Goal: Information Seeking & Learning: Learn about a topic

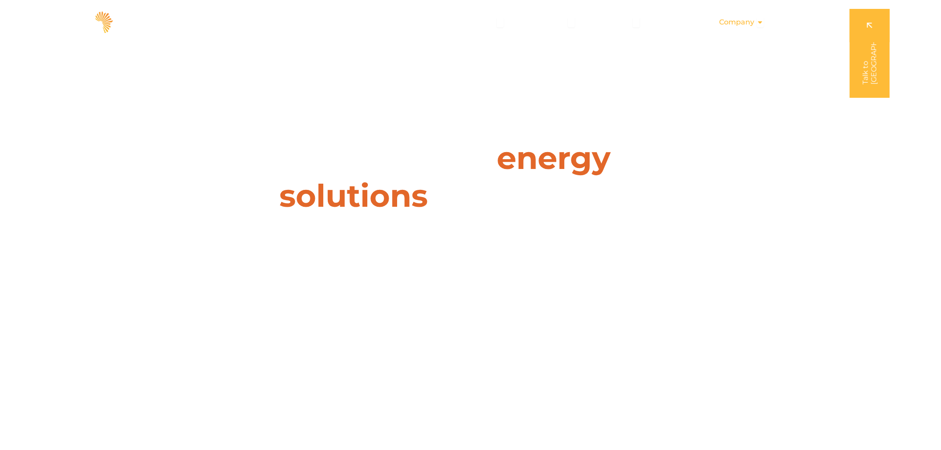
click at [727, 23] on span "Company" at bounding box center [736, 22] width 35 height 11
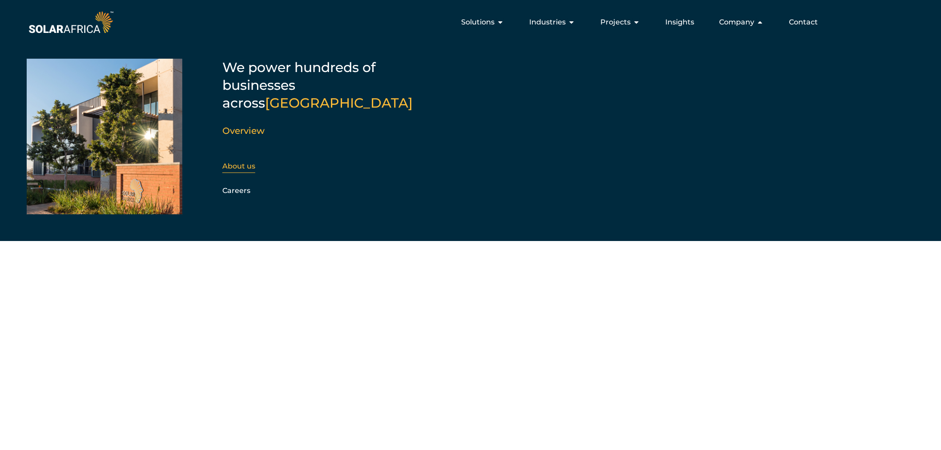
click at [251, 162] on link "About us" at bounding box center [238, 166] width 33 height 8
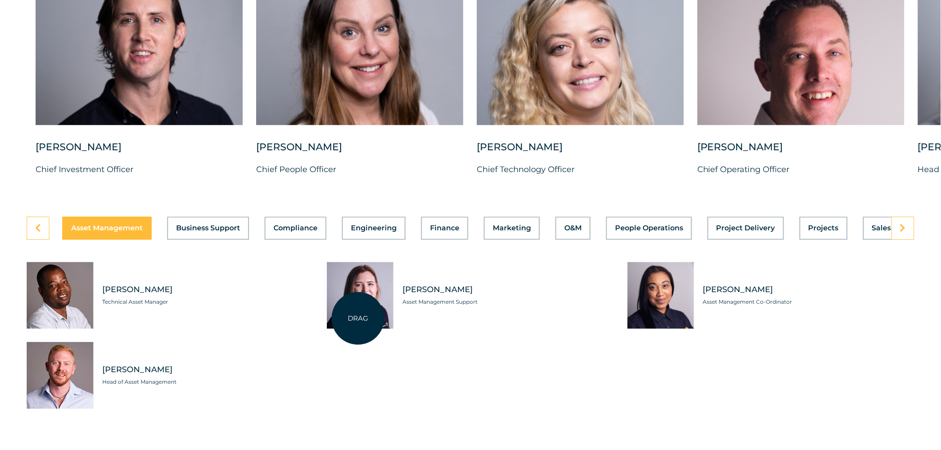
scroll to position [2420, 0]
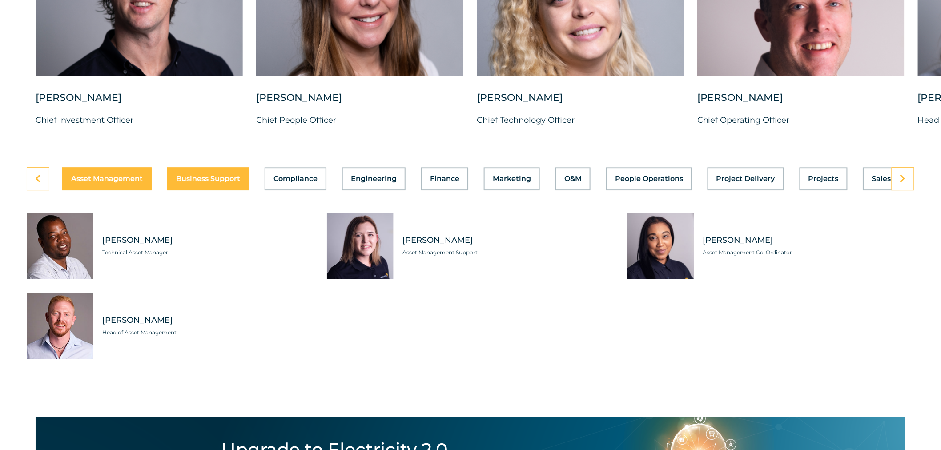
click at [210, 182] on span "Business Support" at bounding box center [208, 178] width 64 height 7
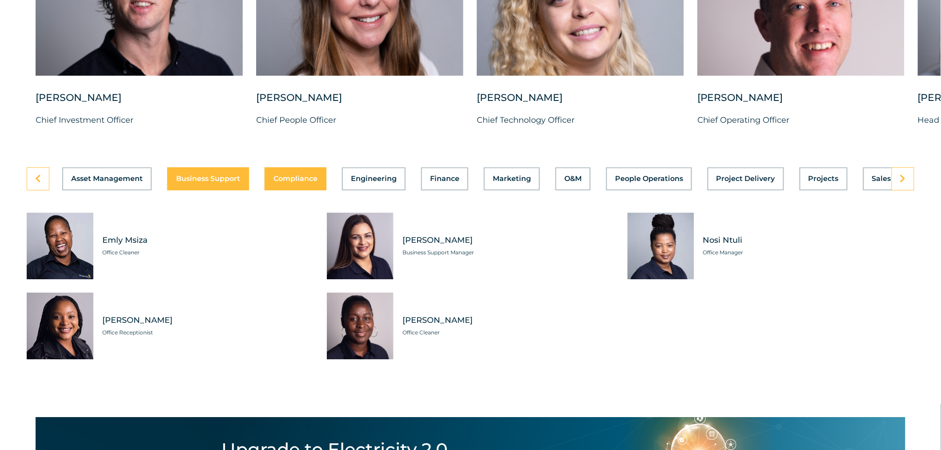
click at [293, 182] on span "Compliance" at bounding box center [295, 178] width 44 height 7
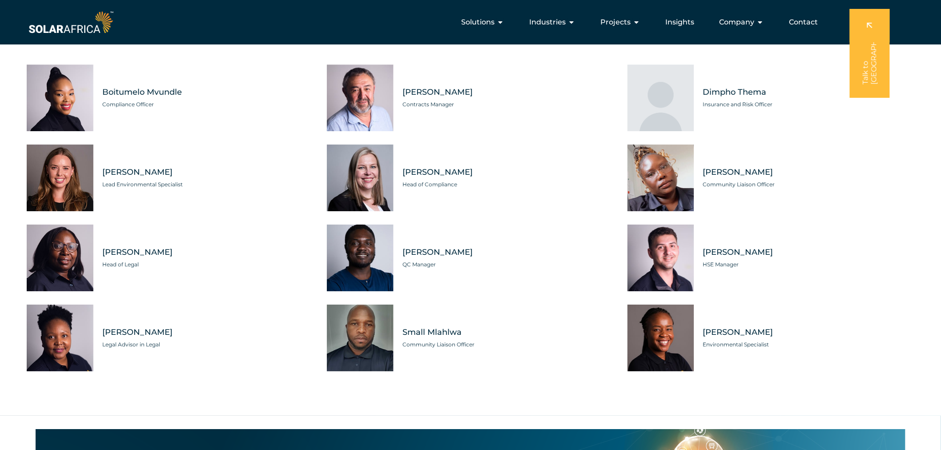
scroll to position [2470, 0]
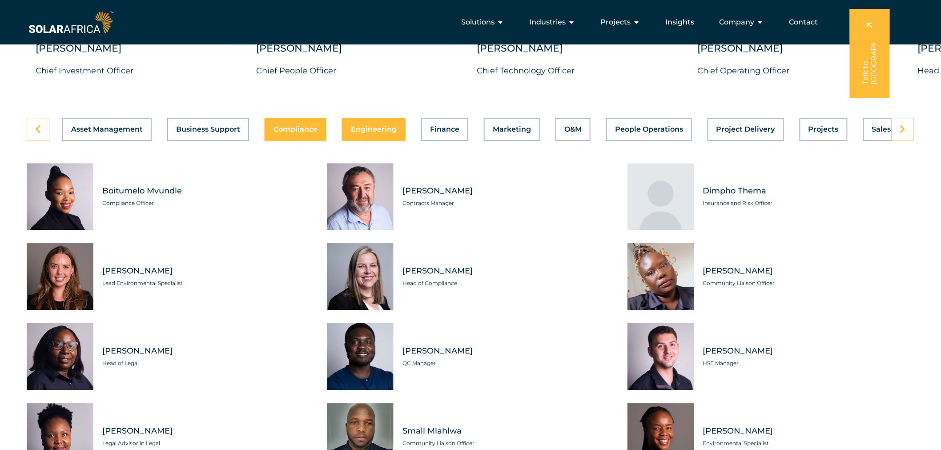
click at [390, 133] on span "Engineering" at bounding box center [374, 129] width 46 height 7
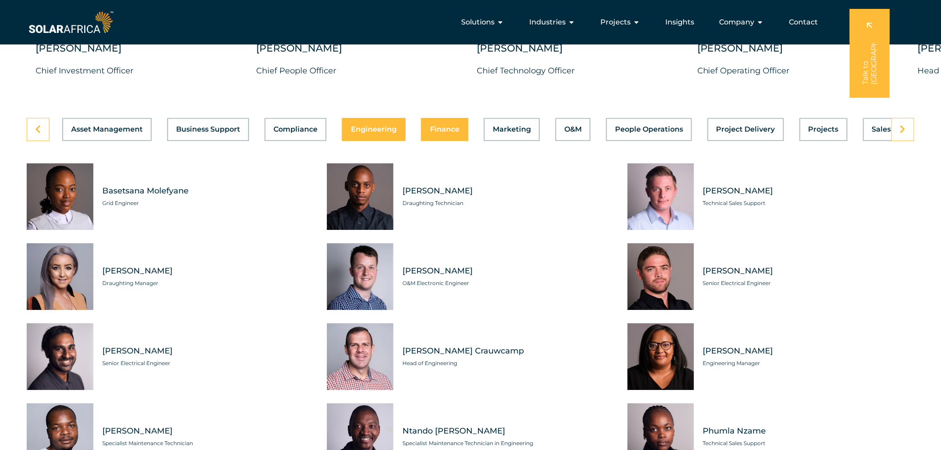
click at [425, 141] on button "Finance" at bounding box center [444, 129] width 47 height 23
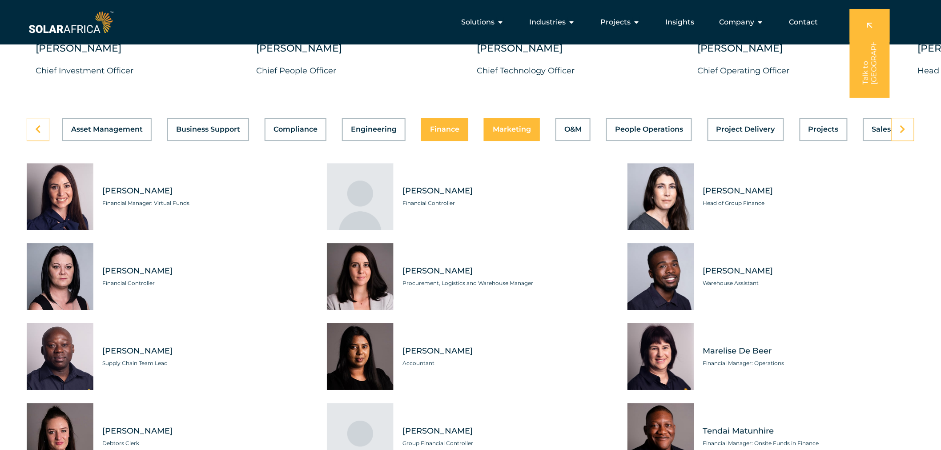
click at [493, 133] on span "Marketing" at bounding box center [512, 129] width 38 height 7
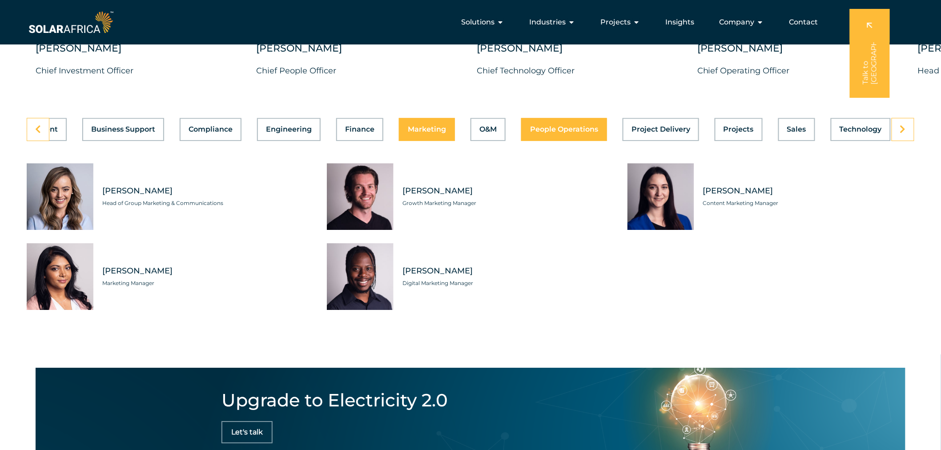
click at [562, 133] on span "People Operations" at bounding box center [564, 129] width 68 height 7
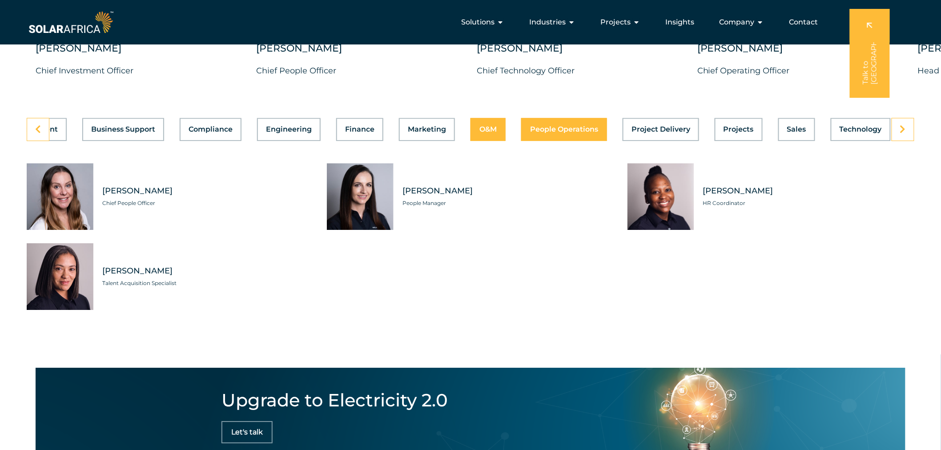
click at [494, 141] on button "O&M" at bounding box center [487, 129] width 35 height 23
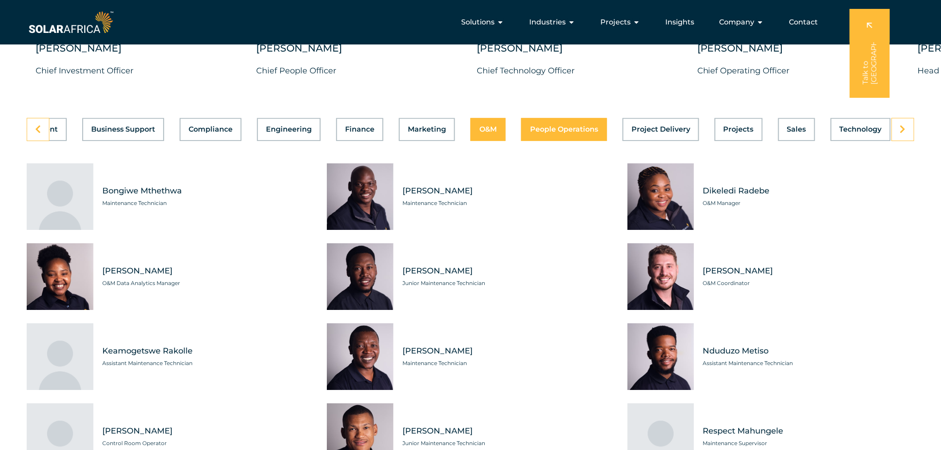
click at [530, 133] on span "People Operations" at bounding box center [564, 129] width 68 height 7
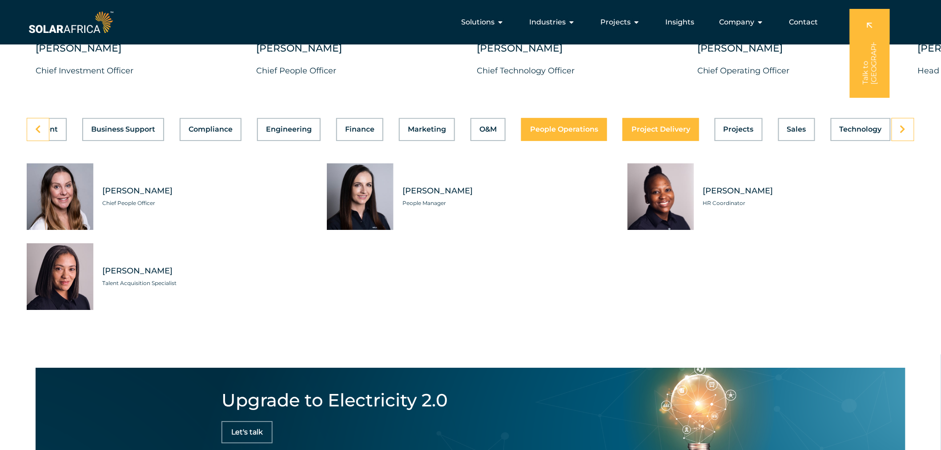
click at [631, 133] on span "Project Delivery" at bounding box center [660, 129] width 59 height 7
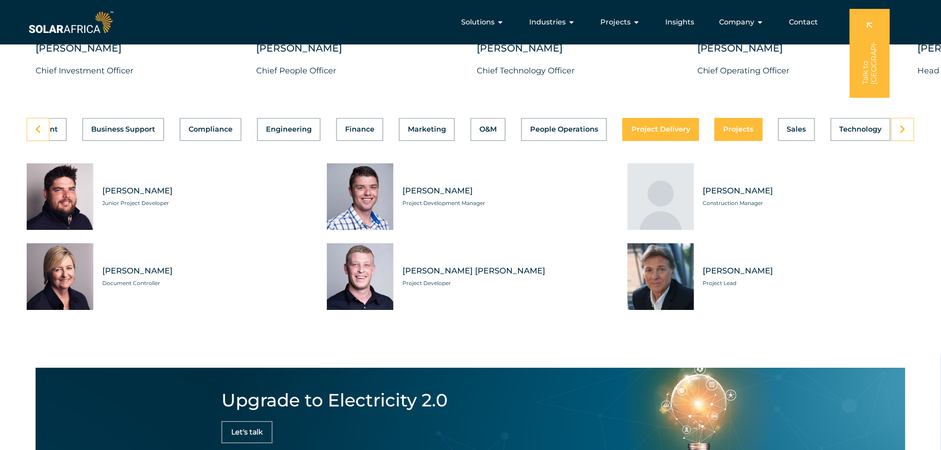
click at [723, 133] on span "Projects" at bounding box center [738, 129] width 30 height 7
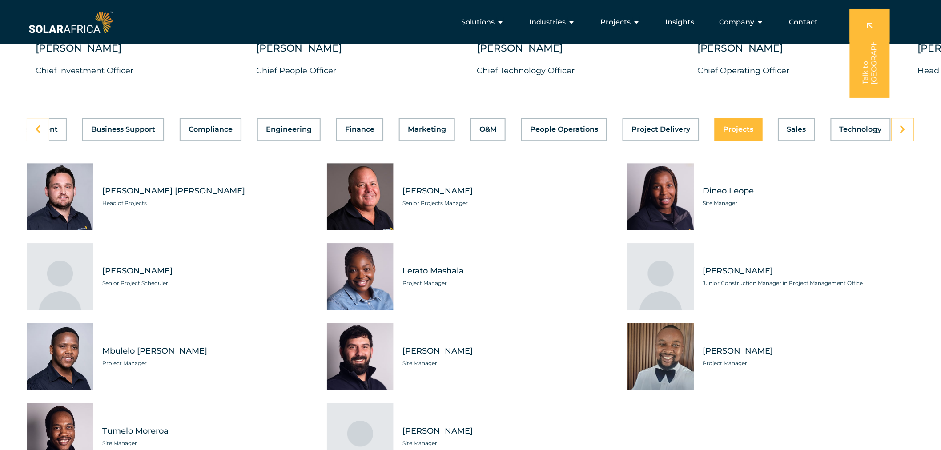
click at [763, 141] on div "Asset Management Business Support Compliance Engineering Finance Marketing O&M …" at bounding box center [470, 129] width 887 height 23
click at [778, 141] on button "Sales" at bounding box center [796, 129] width 37 height 23
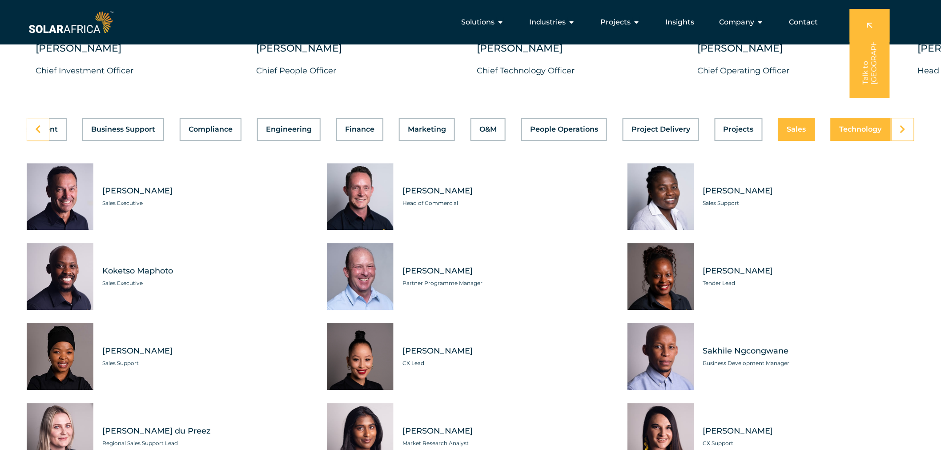
click at [859, 133] on span "Technology" at bounding box center [860, 129] width 42 height 7
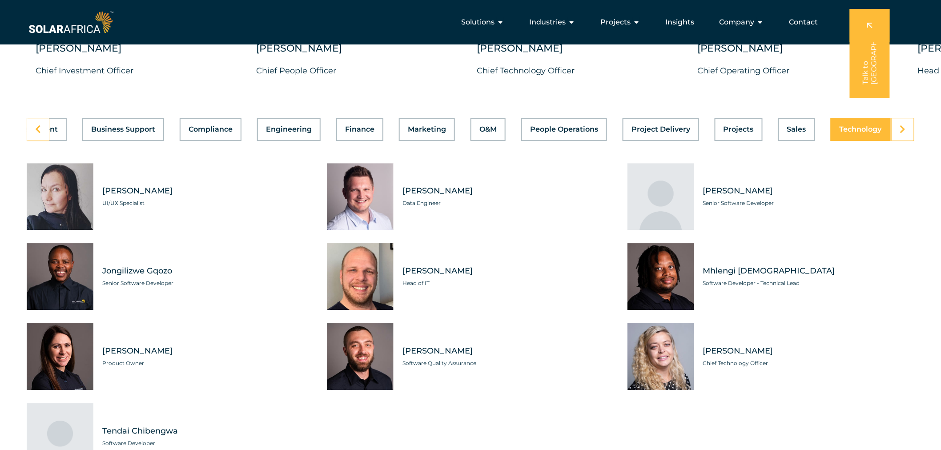
scroll to position [0, 85]
click at [913, 141] on link at bounding box center [902, 129] width 23 height 23
click at [42, 141] on link at bounding box center [38, 129] width 23 height 23
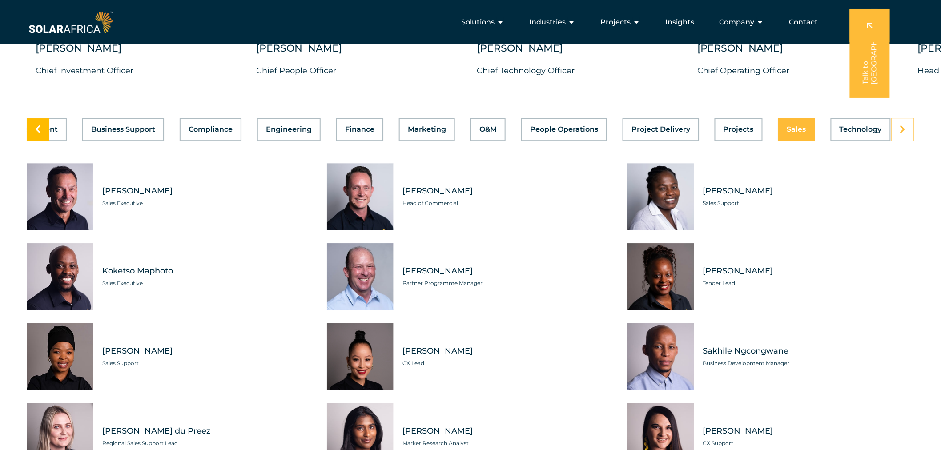
click at [42, 141] on link at bounding box center [38, 129] width 23 height 23
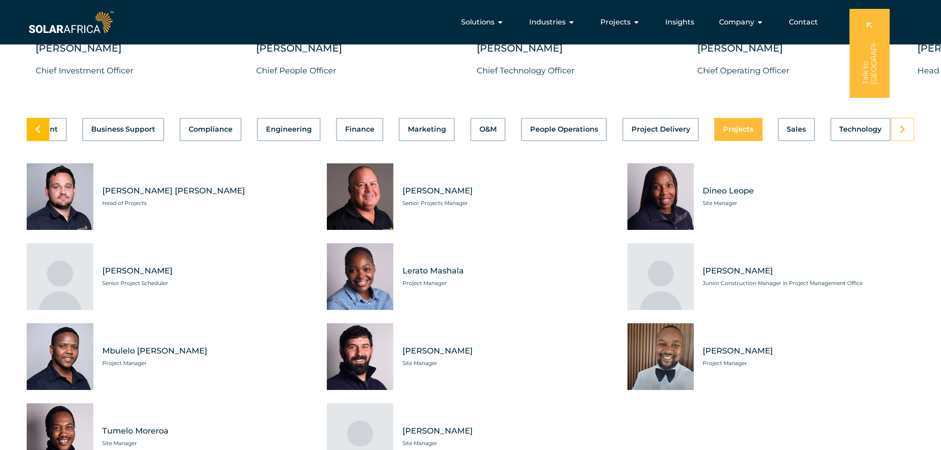
click at [42, 141] on link at bounding box center [38, 129] width 23 height 23
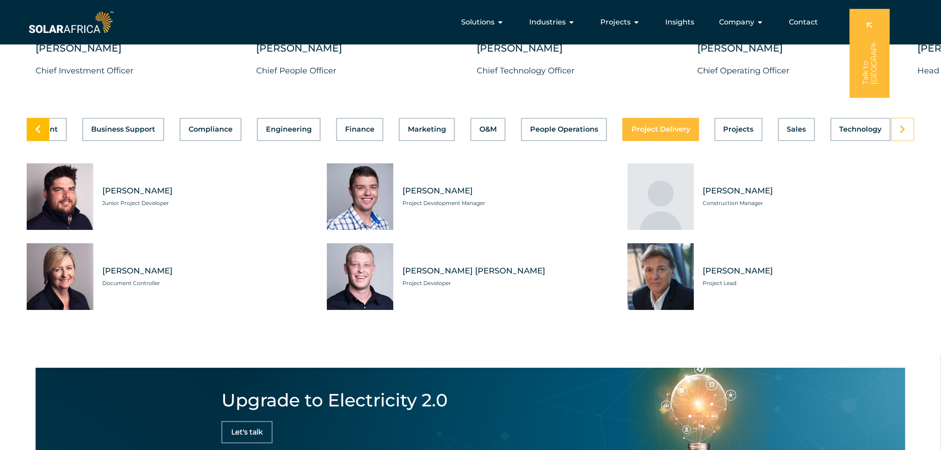
click at [42, 141] on link at bounding box center [38, 129] width 23 height 23
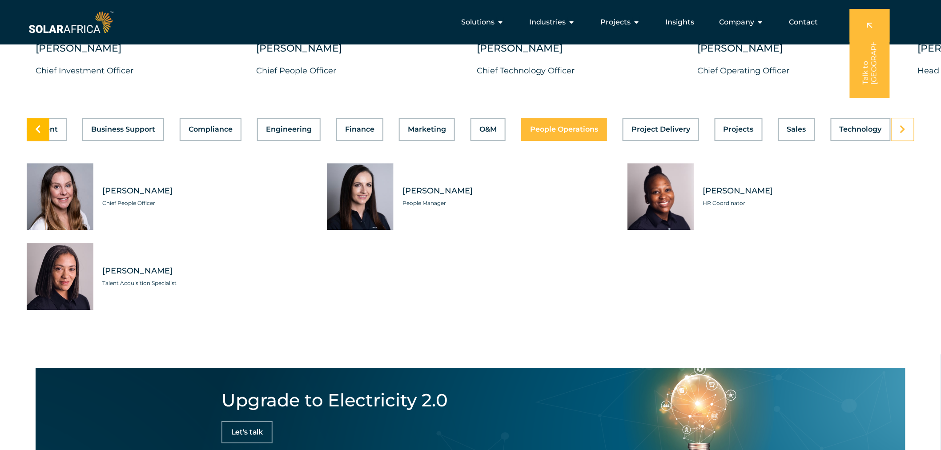
click at [42, 141] on link at bounding box center [38, 129] width 23 height 23
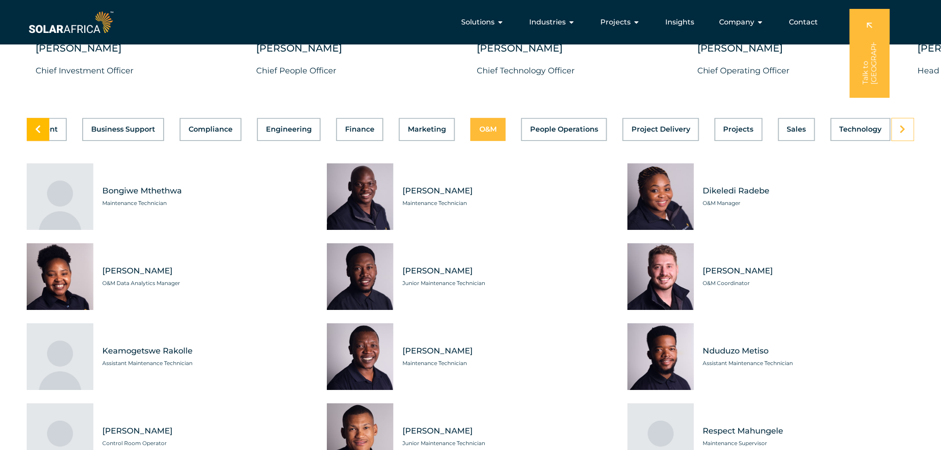
click at [42, 141] on link at bounding box center [38, 129] width 23 height 23
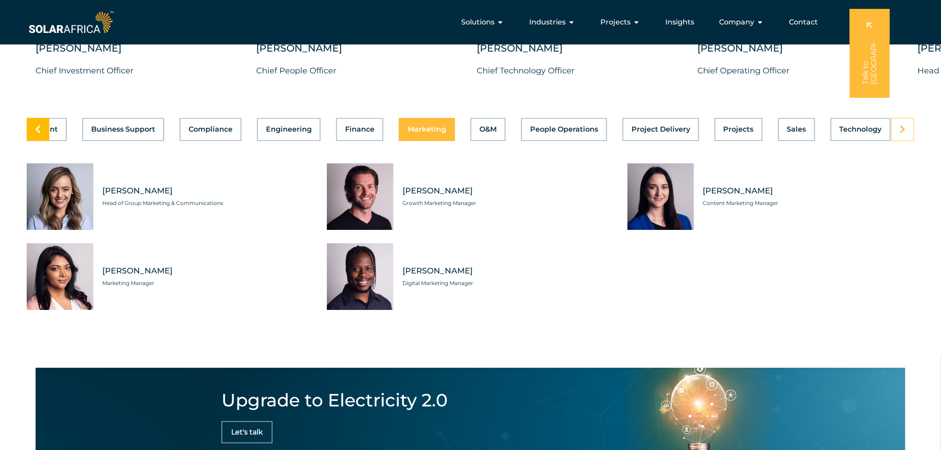
click at [42, 141] on link at bounding box center [38, 129] width 23 height 23
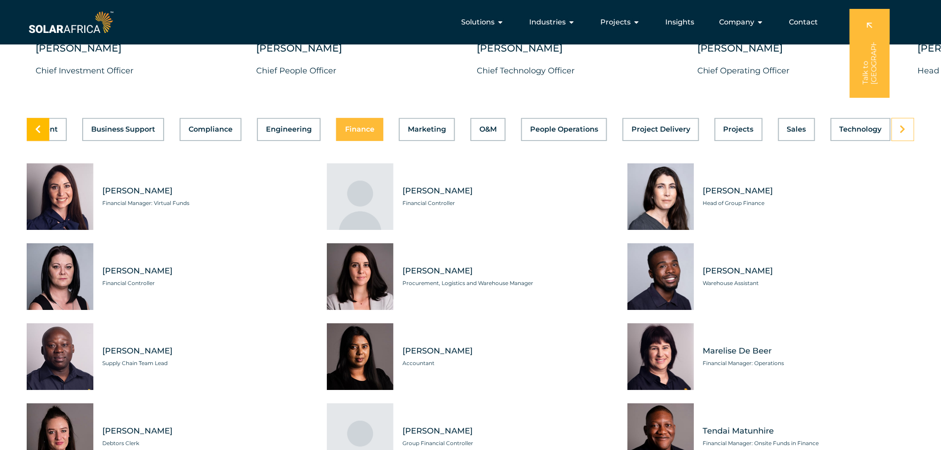
scroll to position [0, 0]
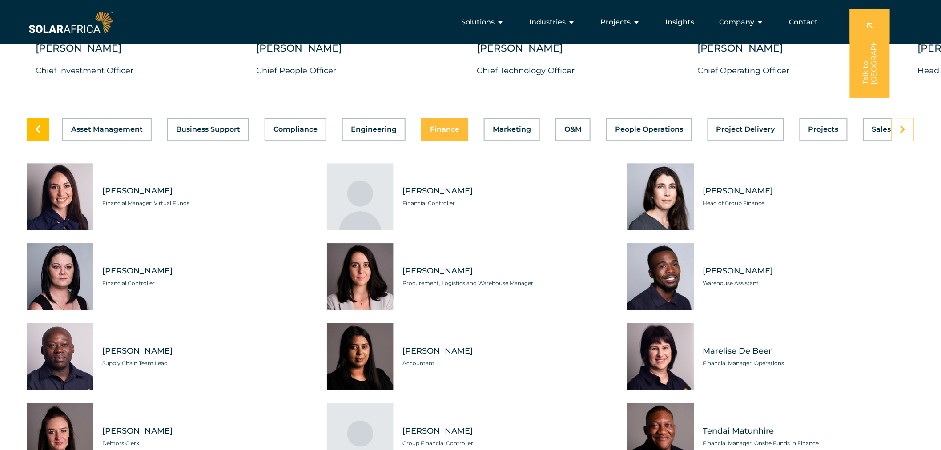
click at [42, 141] on link at bounding box center [38, 129] width 23 height 23
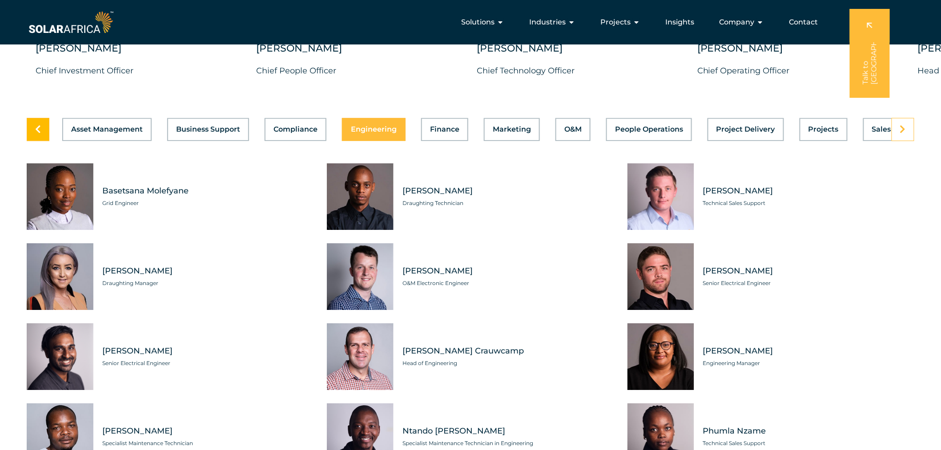
click at [42, 141] on link at bounding box center [38, 129] width 23 height 23
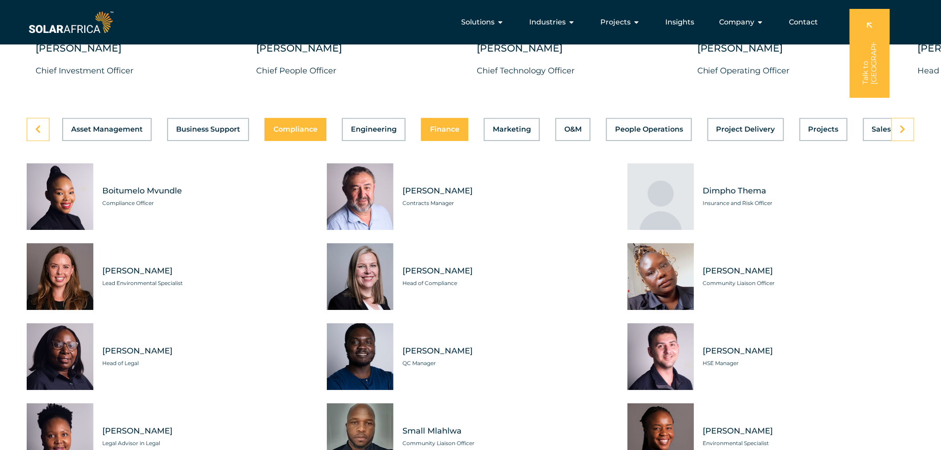
click at [445, 141] on button "Finance" at bounding box center [444, 129] width 47 height 23
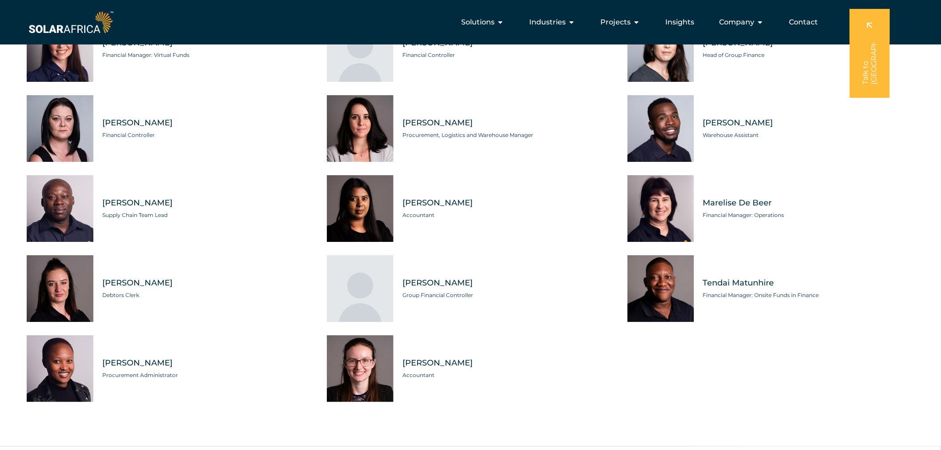
scroll to position [2420, 0]
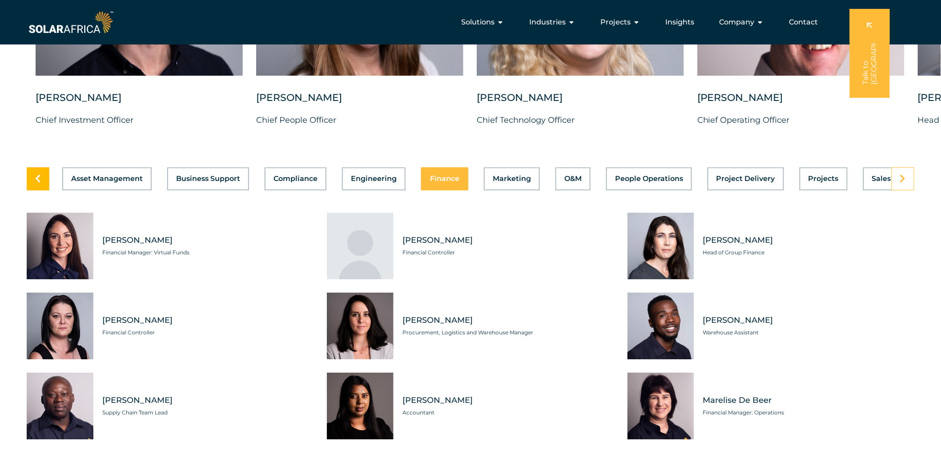
click at [45, 190] on link at bounding box center [38, 178] width 23 height 23
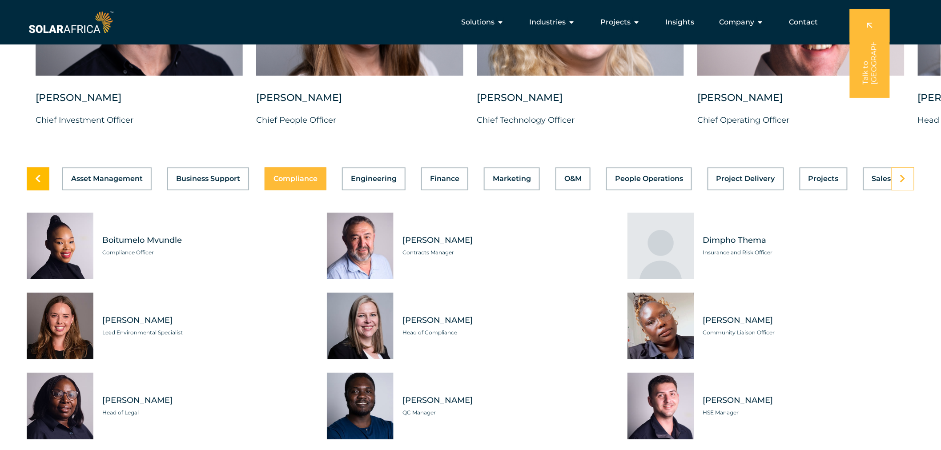
click at [45, 190] on link at bounding box center [38, 178] width 23 height 23
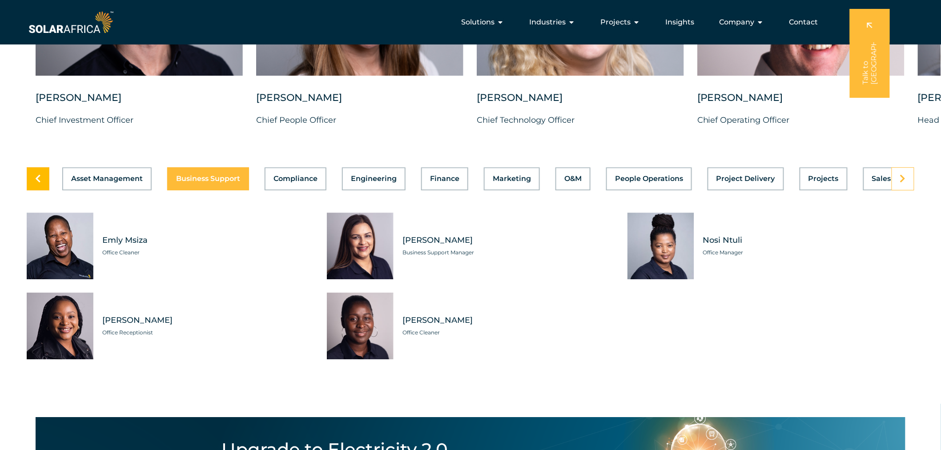
click at [45, 190] on link at bounding box center [38, 178] width 23 height 23
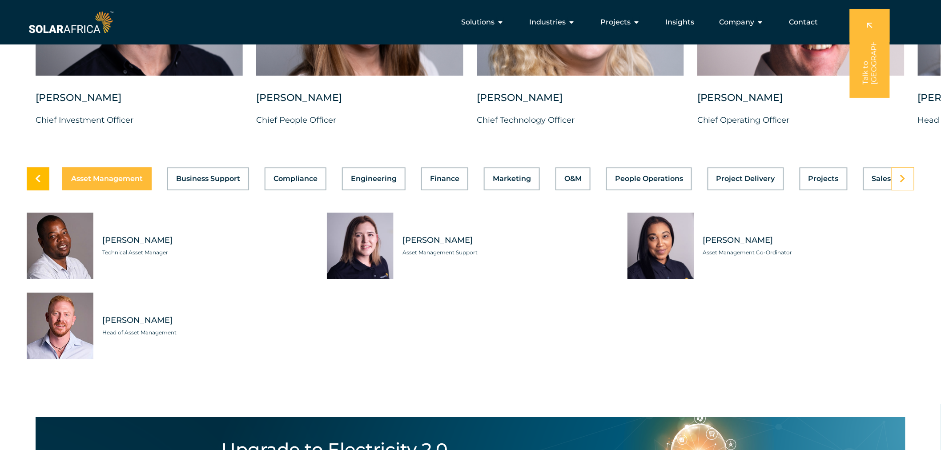
click at [45, 190] on link at bounding box center [38, 178] width 23 height 23
click at [185, 182] on span "Business Support" at bounding box center [208, 178] width 64 height 7
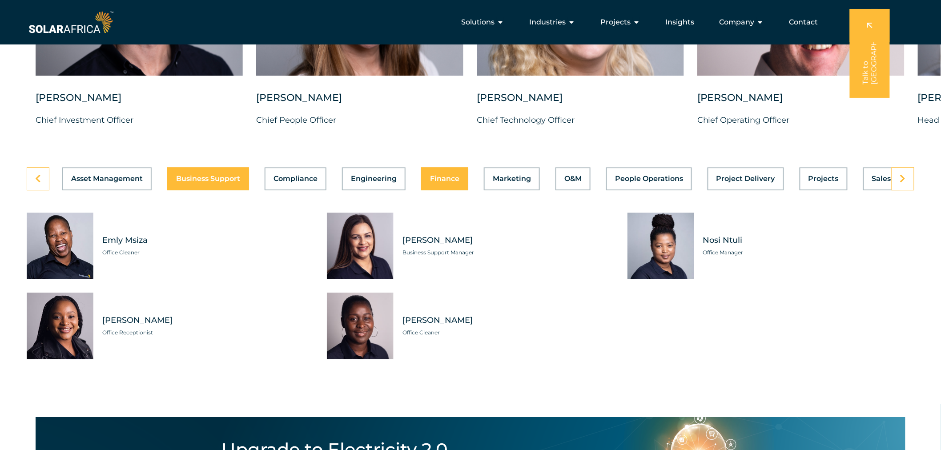
click at [432, 182] on span "Finance" at bounding box center [444, 178] width 29 height 7
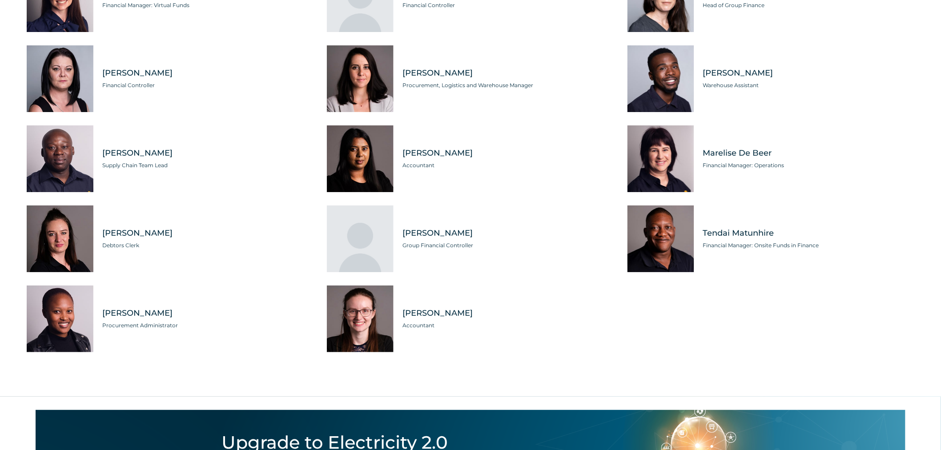
scroll to position [2519, 0]
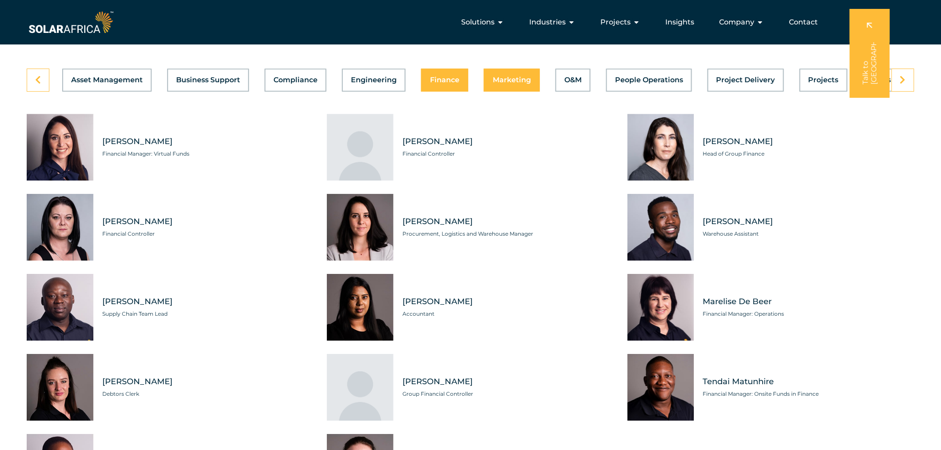
click at [504, 92] on button "Marketing" at bounding box center [512, 79] width 56 height 23
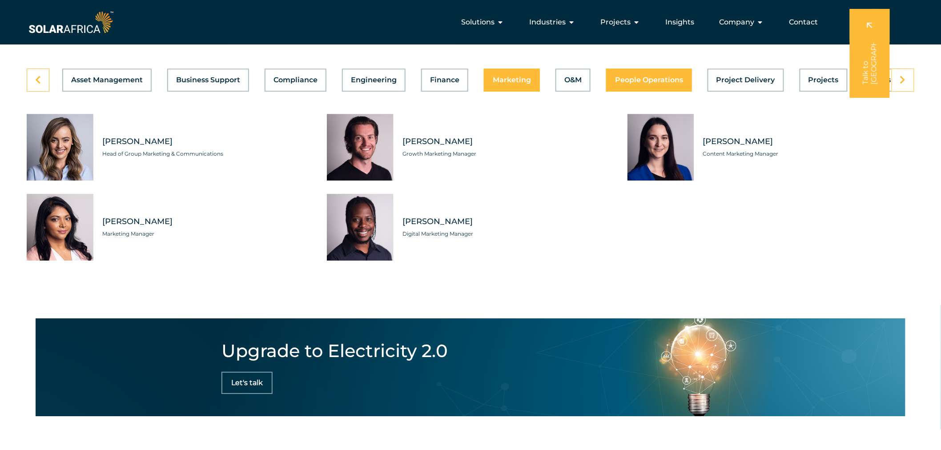
scroll to position [0, 85]
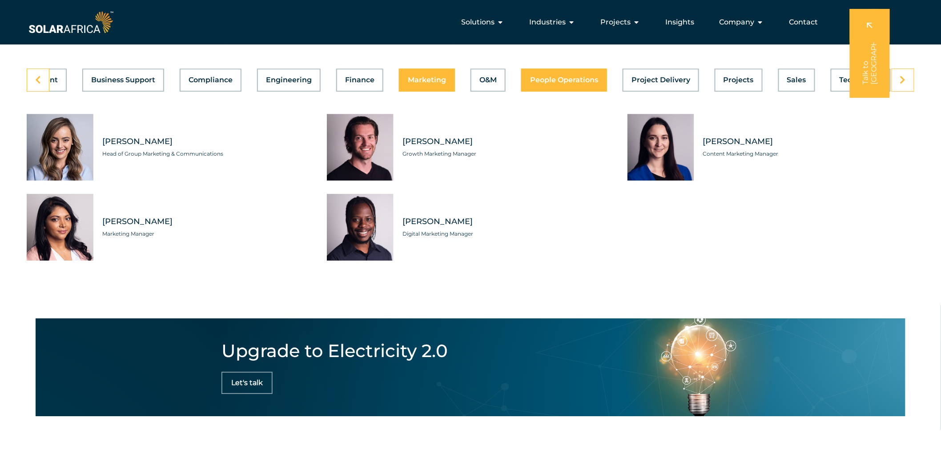
click at [580, 84] on span "People Operations" at bounding box center [564, 79] width 68 height 7
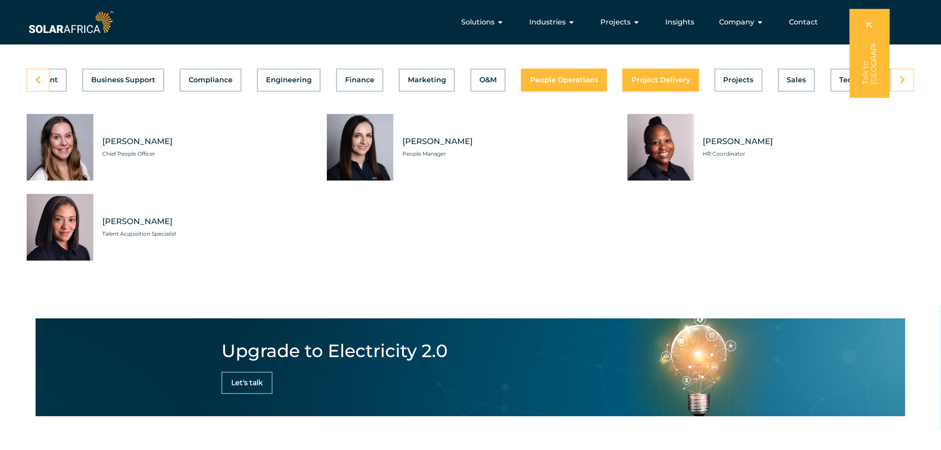
click at [663, 84] on span "Project Delivery" at bounding box center [660, 79] width 59 height 7
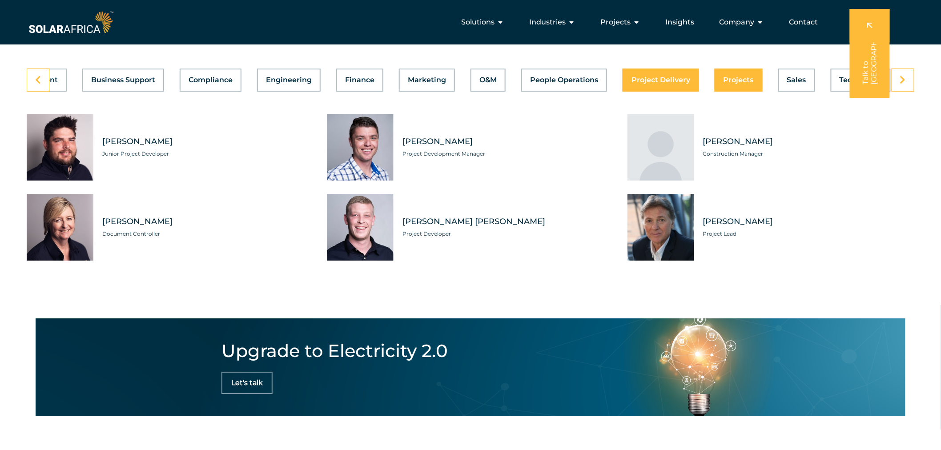
click at [726, 84] on span "Projects" at bounding box center [738, 79] width 30 height 7
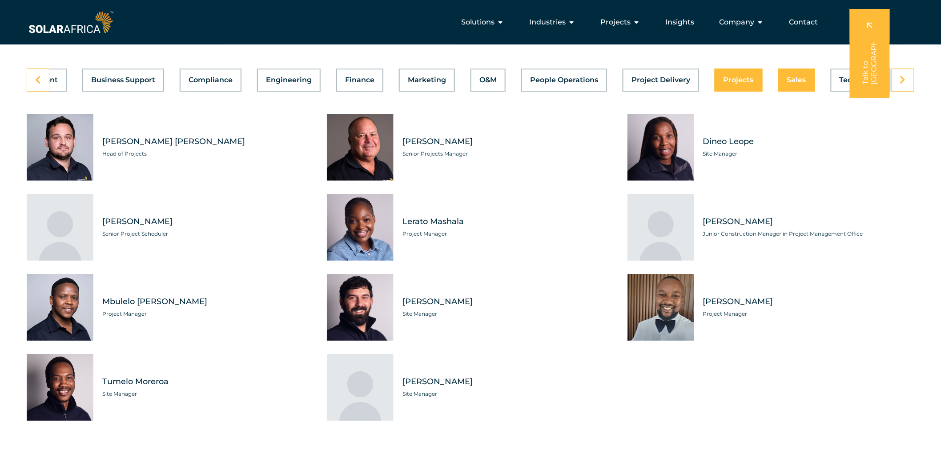
click at [787, 84] on span "Sales" at bounding box center [796, 79] width 19 height 7
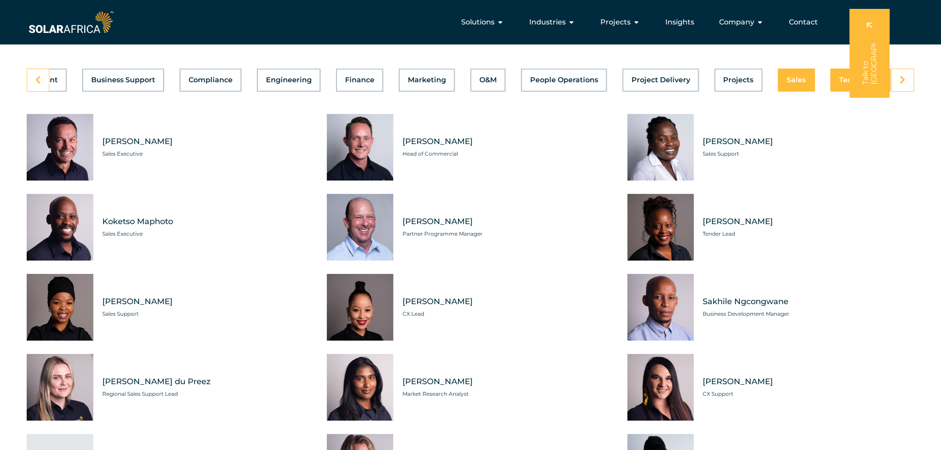
click at [839, 84] on span "Technology" at bounding box center [860, 79] width 42 height 7
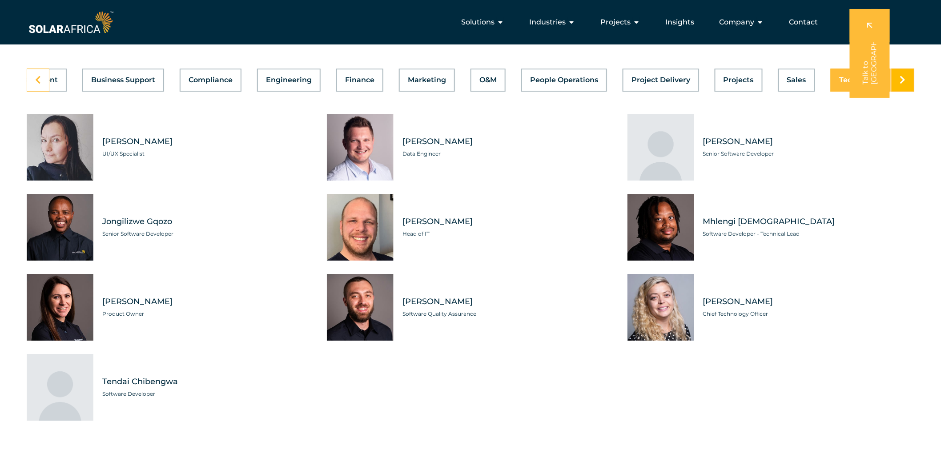
click at [908, 92] on link at bounding box center [902, 79] width 23 height 23
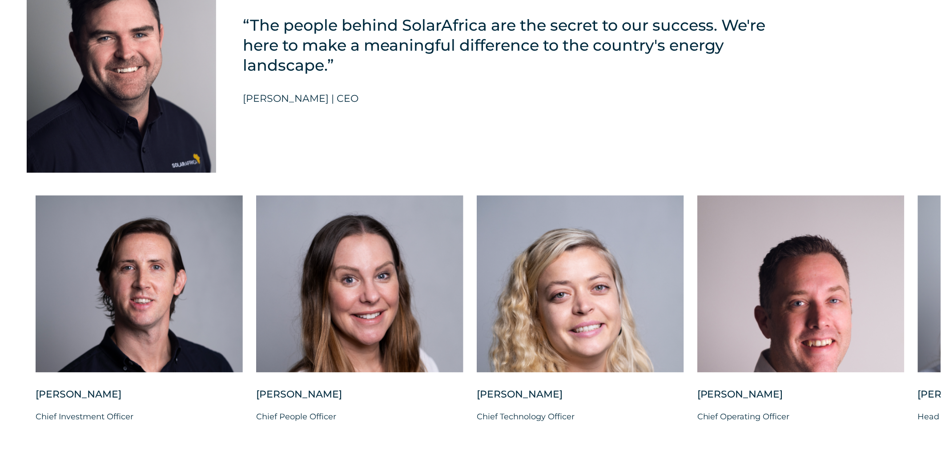
scroll to position [2173, 0]
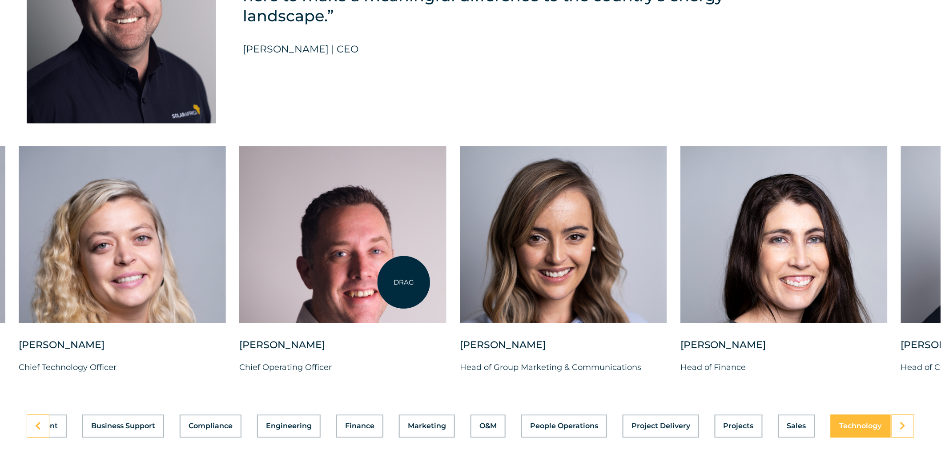
drag, startPoint x: 862, startPoint y: 273, endPoint x: 404, endPoint y: 282, distance: 458.0
click at [404, 282] on div at bounding box center [342, 234] width 207 height 177
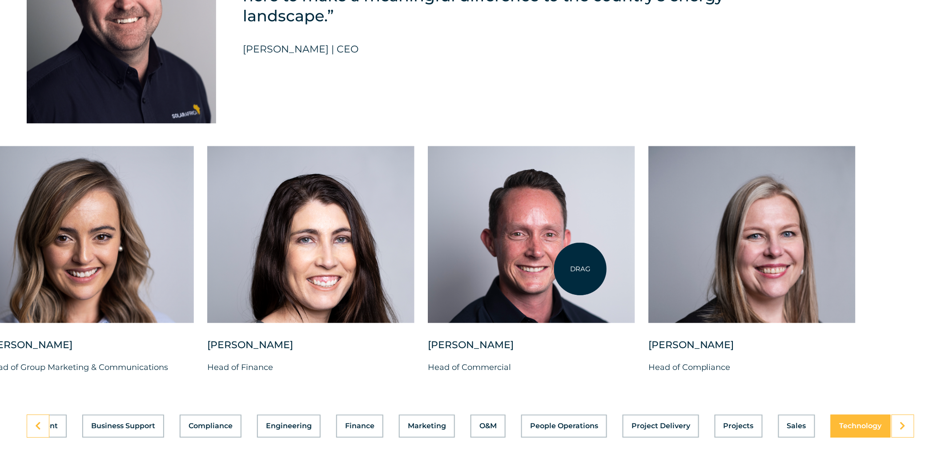
drag, startPoint x: 839, startPoint y: 287, endPoint x: 579, endPoint y: 269, distance: 260.7
click at [579, 269] on div at bounding box center [531, 234] width 207 height 177
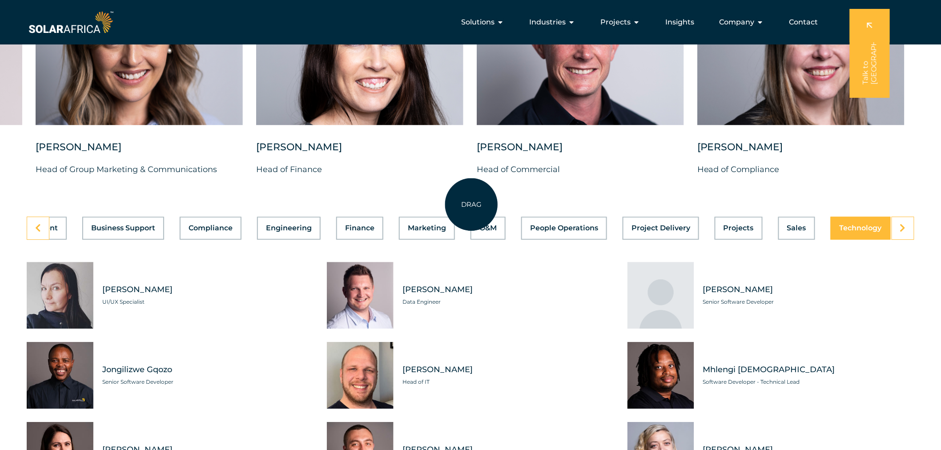
scroll to position [2272, 0]
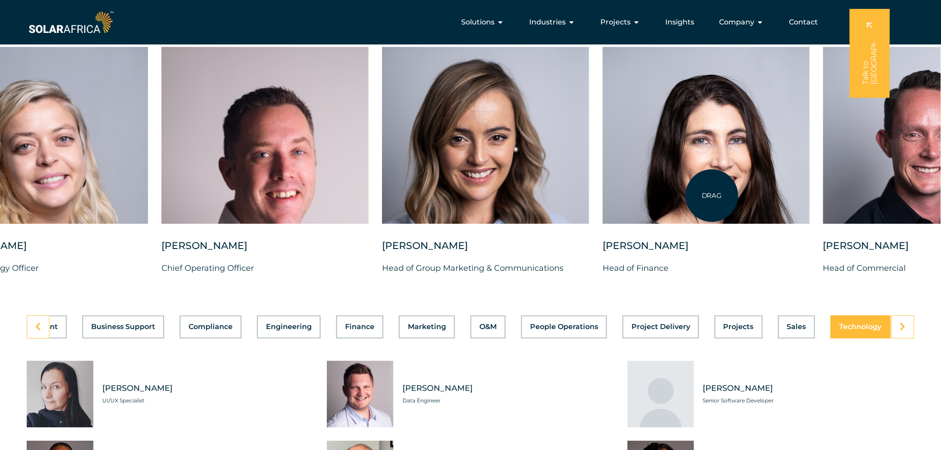
drag, startPoint x: 365, startPoint y: 197, endPoint x: 718, endPoint y: 195, distance: 352.1
click at [718, 195] on div at bounding box center [705, 135] width 207 height 177
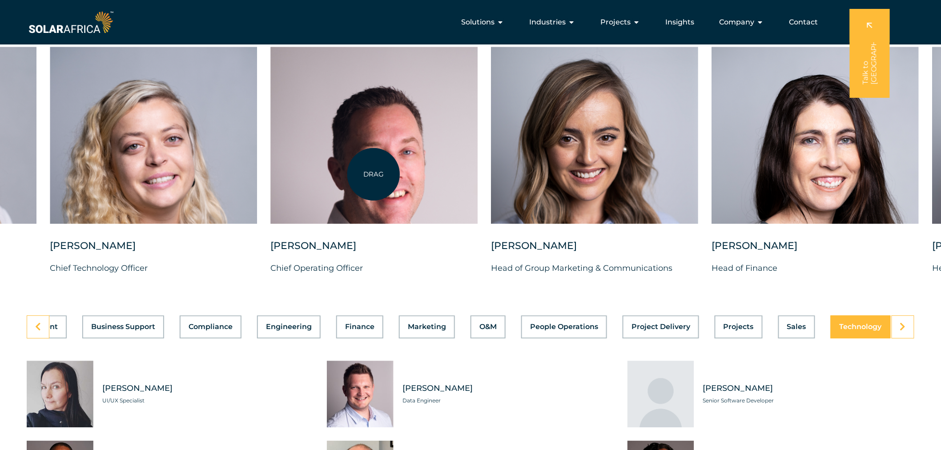
drag, startPoint x: 356, startPoint y: 174, endPoint x: 690, endPoint y: 172, distance: 333.4
click at [477, 172] on div at bounding box center [373, 135] width 207 height 177
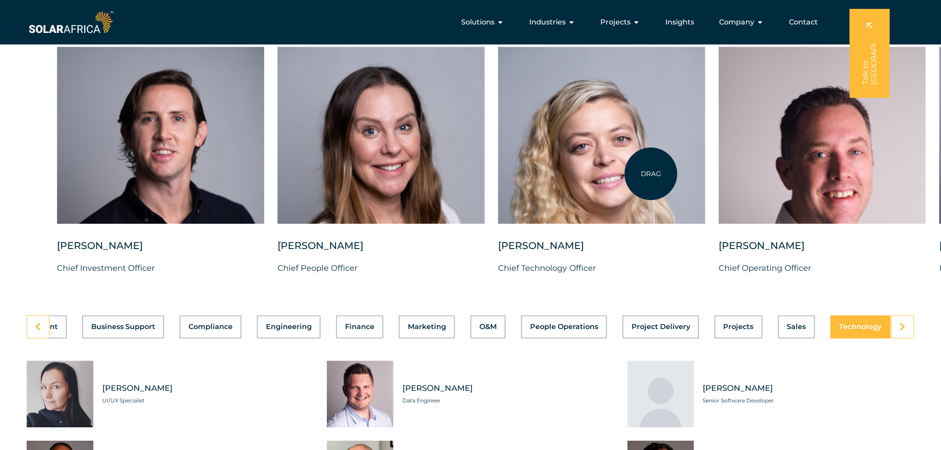
drag, startPoint x: 544, startPoint y: 170, endPoint x: 651, endPoint y: 174, distance: 107.2
click at [651, 174] on div at bounding box center [601, 135] width 207 height 177
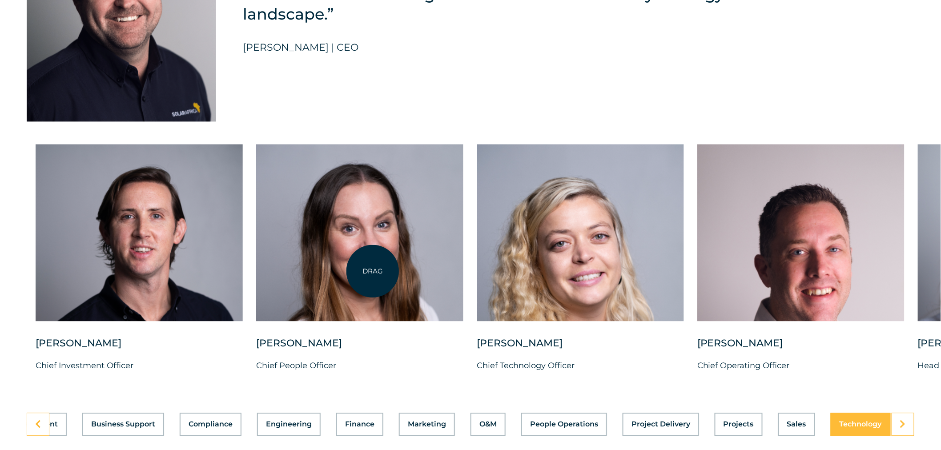
scroll to position [2224, 0]
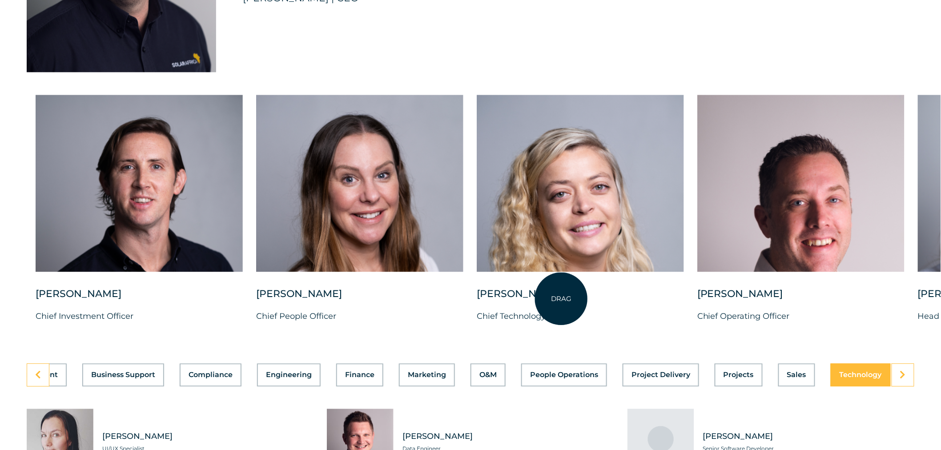
click at [561, 287] on div at bounding box center [580, 191] width 207 height 193
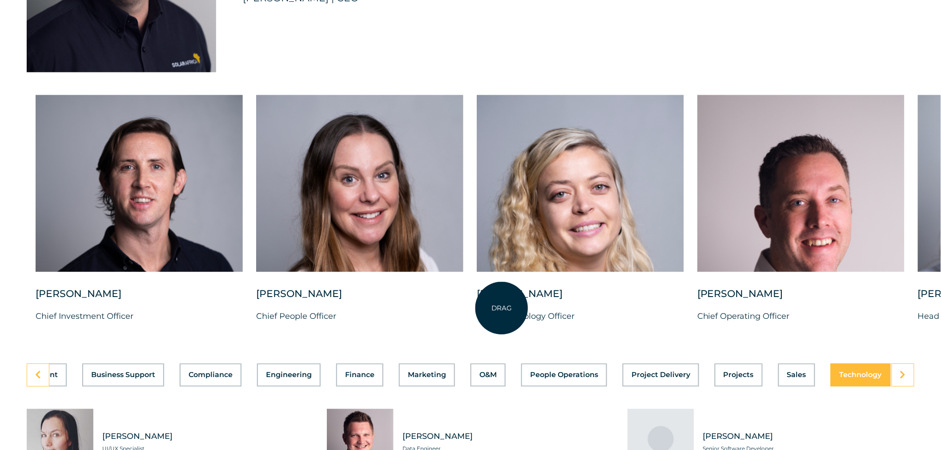
click at [501, 308] on div "Suné Heesen" at bounding box center [580, 298] width 207 height 22
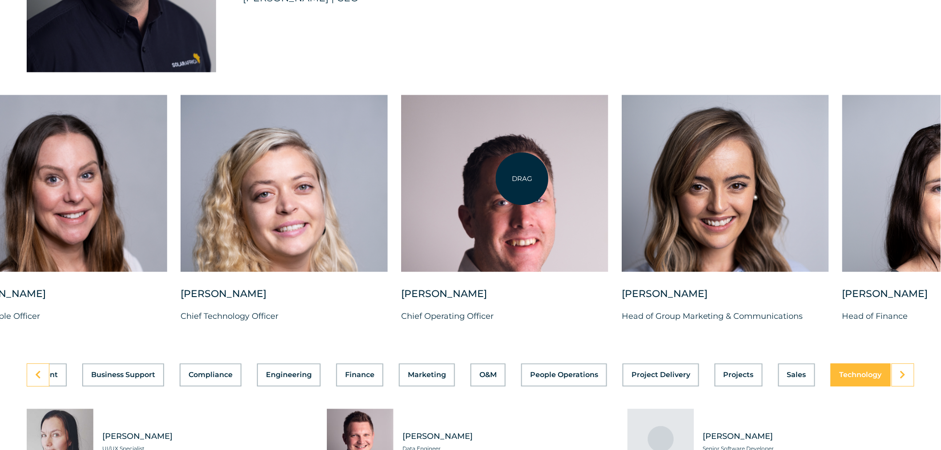
drag, startPoint x: 818, startPoint y: 217, endPoint x: 522, endPoint y: 179, distance: 298.5
click at [522, 179] on div at bounding box center [504, 183] width 207 height 177
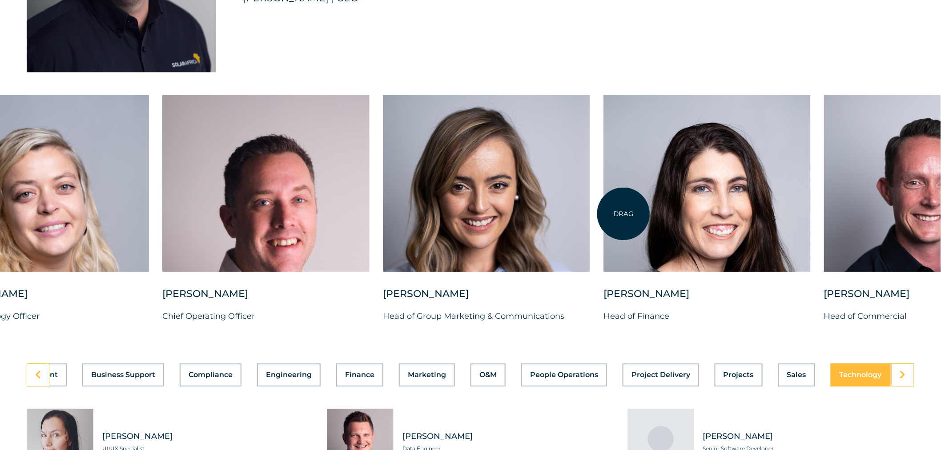
drag, startPoint x: 717, startPoint y: 223, endPoint x: 451, endPoint y: 172, distance: 271.2
click at [603, 172] on div at bounding box center [706, 183] width 207 height 177
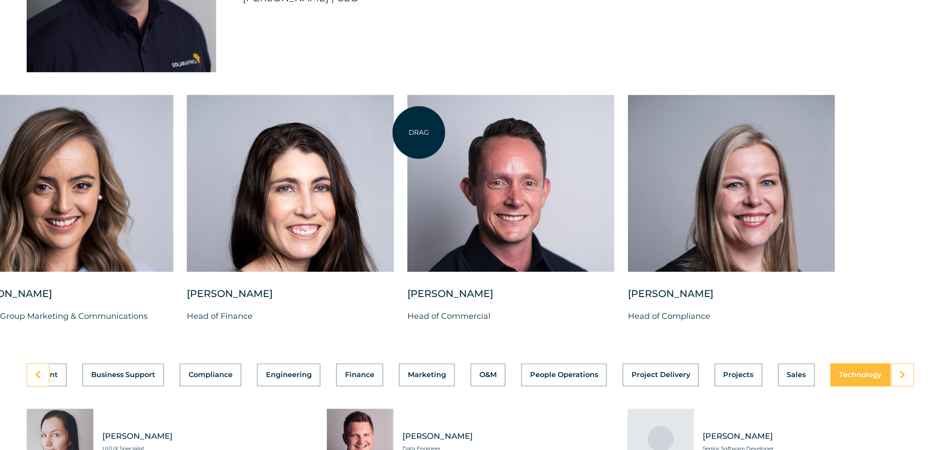
drag, startPoint x: 766, startPoint y: 200, endPoint x: 419, endPoint y: 132, distance: 353.3
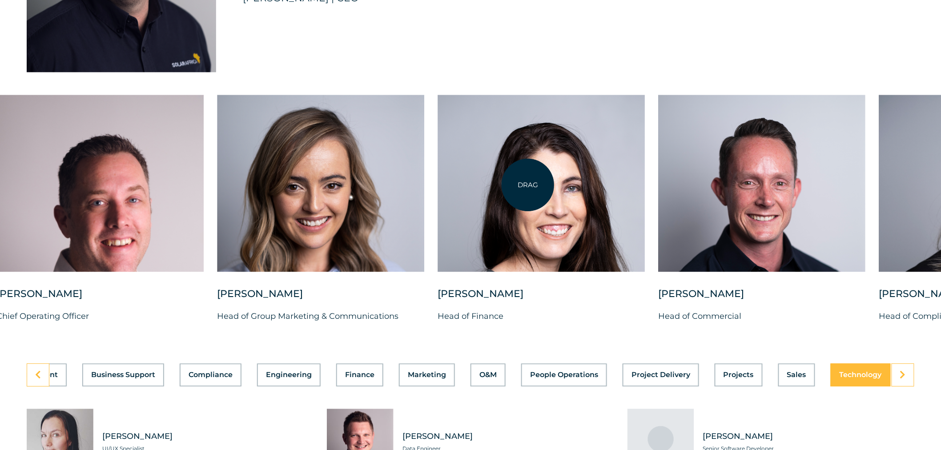
drag, startPoint x: 336, startPoint y: 155, endPoint x: 717, endPoint y: 185, distance: 382.6
click at [645, 185] on div at bounding box center [540, 183] width 207 height 177
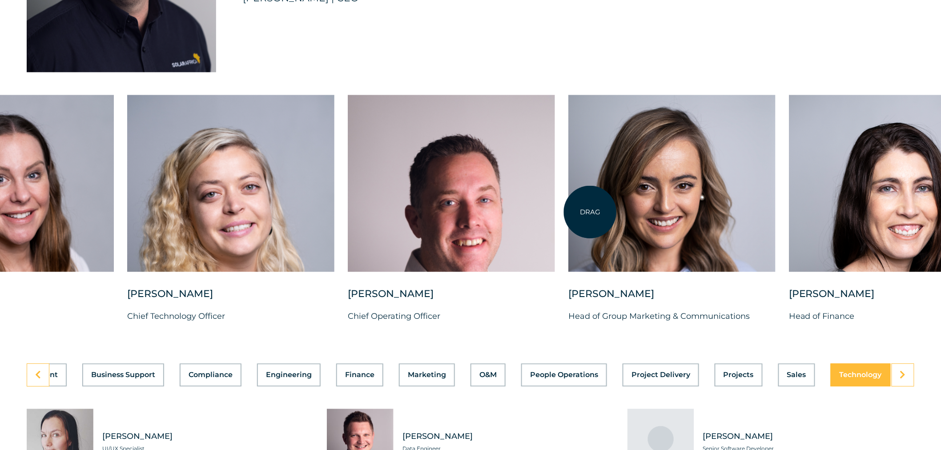
drag, startPoint x: 483, startPoint y: 199, endPoint x: 748, endPoint y: 217, distance: 265.6
click at [744, 217] on div at bounding box center [671, 183] width 207 height 177
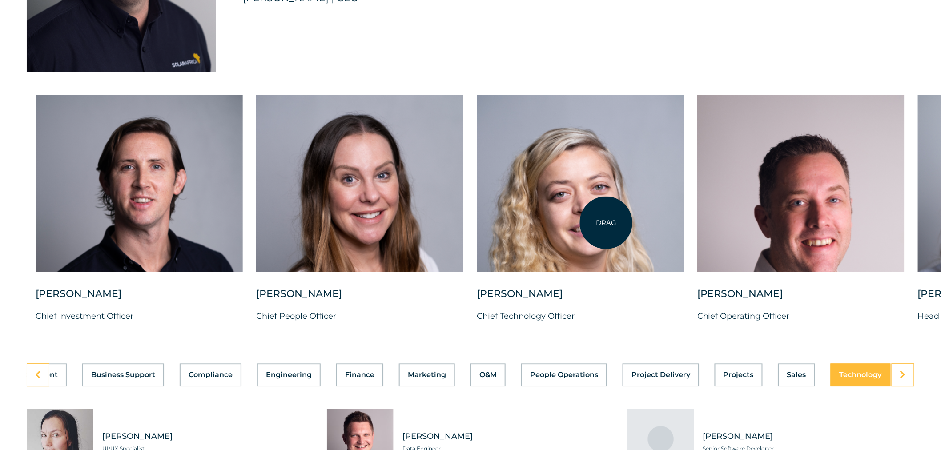
drag, startPoint x: 406, startPoint y: 210, endPoint x: 606, endPoint y: 223, distance: 200.0
click at [606, 223] on div "Charl Alheit Chief Investment Officer Candice Seggie Chief People Officer Suné …" at bounding box center [917, 216] width 1835 height 242
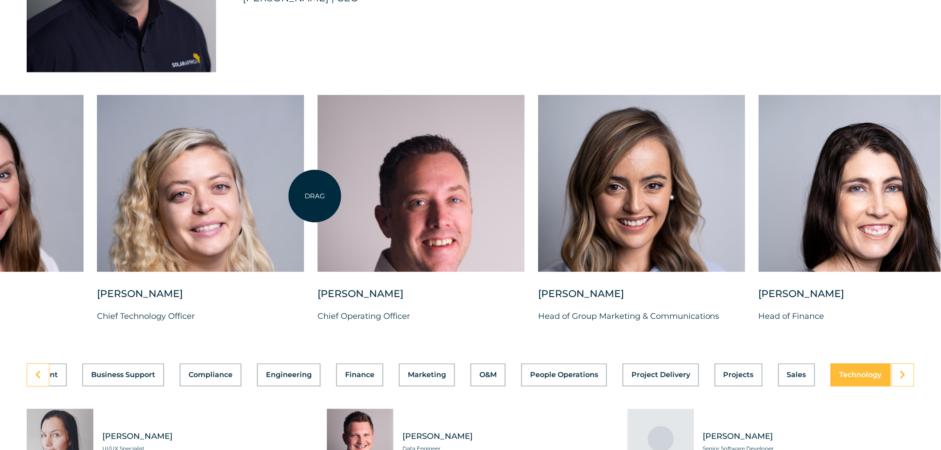
drag, startPoint x: 691, startPoint y: 210, endPoint x: 297, endPoint y: 196, distance: 394.6
click at [297, 196] on div "Charl Alheit Chief Investment Officer Candice Seggie Chief People Officer Suné …" at bounding box center [537, 216] width 1835 height 242
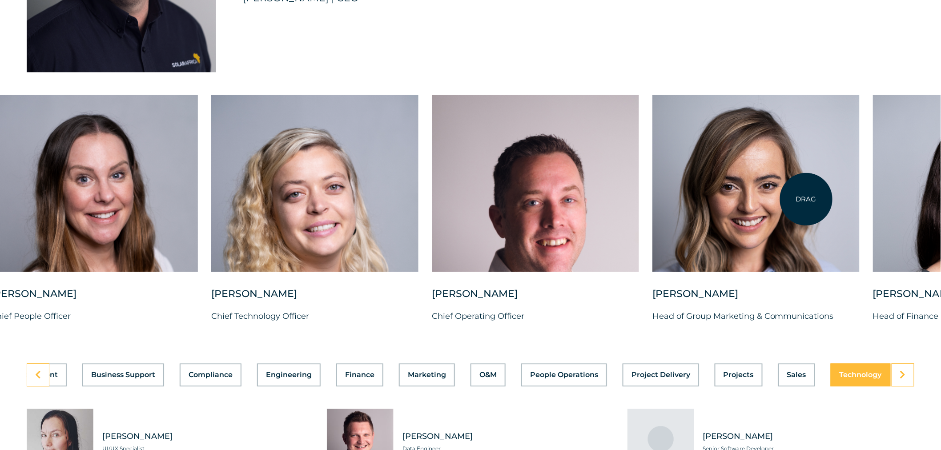
drag, startPoint x: 633, startPoint y: 221, endPoint x: 806, endPoint y: 199, distance: 174.7
click at [806, 199] on div at bounding box center [755, 183] width 207 height 177
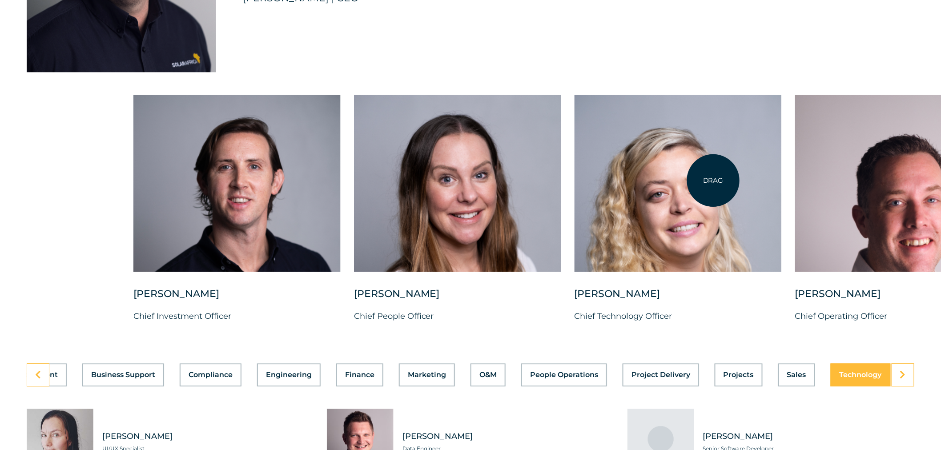
drag, startPoint x: 225, startPoint y: 188, endPoint x: 714, endPoint y: 180, distance: 490.0
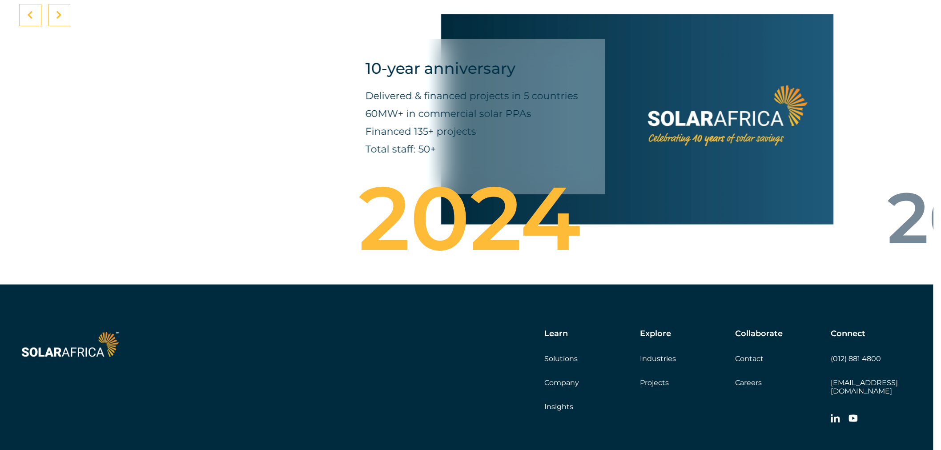
scroll to position [2951, 8]
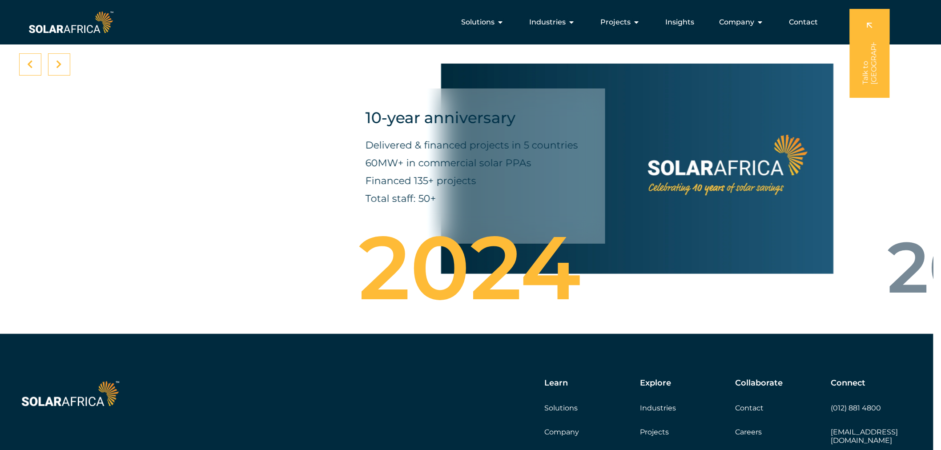
drag, startPoint x: 703, startPoint y: 213, endPoint x: 497, endPoint y: 210, distance: 205.9
click at [497, 210] on div "10-year anniversary Delivered & financed projects in 5 countries 60MW+ in comme…" at bounding box center [637, 169] width 393 height 236
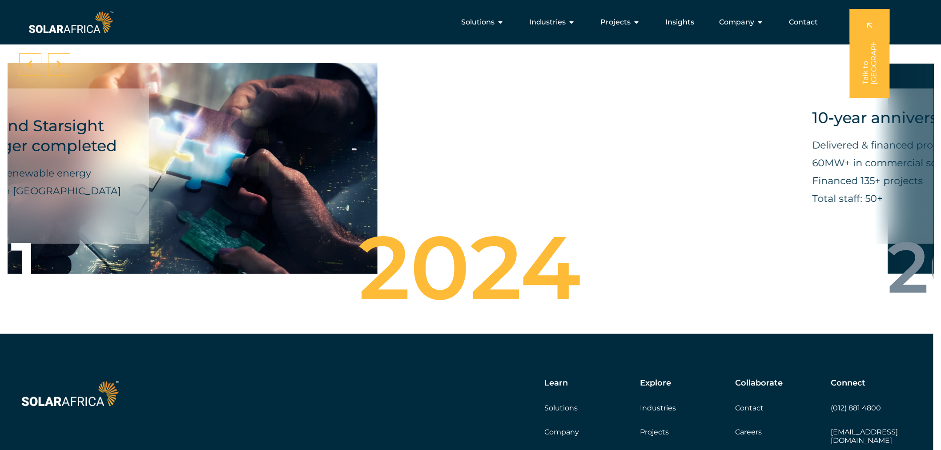
drag, startPoint x: 505, startPoint y: 205, endPoint x: 948, endPoint y: 175, distance: 443.9
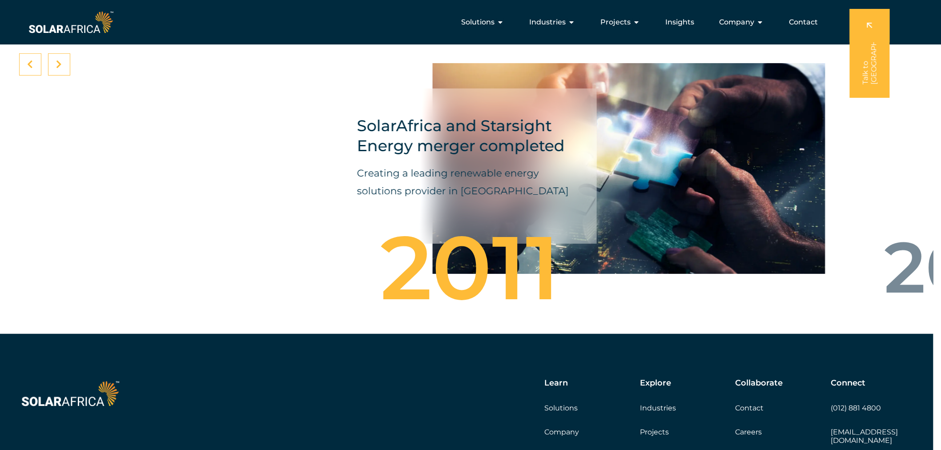
drag, startPoint x: 675, startPoint y: 172, endPoint x: 1, endPoint y: 148, distance: 674.0
click at [433, 148] on div "SolarAfrica and Starsight Energy merger completed Creating a leading renewable …" at bounding box center [629, 169] width 393 height 236
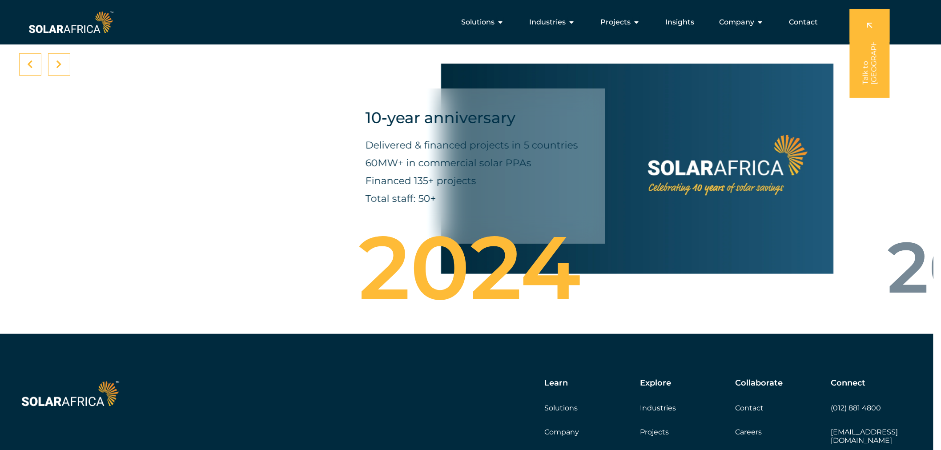
drag, startPoint x: 534, startPoint y: 143, endPoint x: -100, endPoint y: 93, distance: 635.4
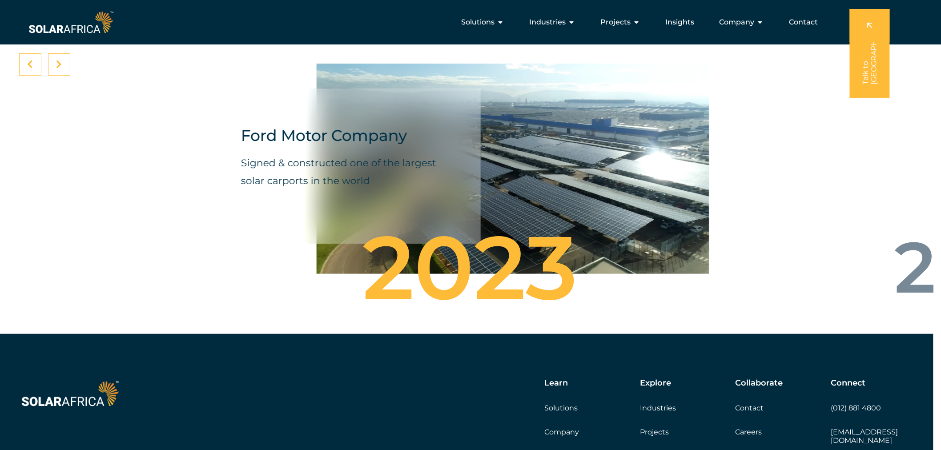
drag, startPoint x: 517, startPoint y: 158, endPoint x: 116, endPoint y: 132, distance: 401.4
click at [214, 136] on div "Ford Motor Company Signed & constructed one of the largest solar carports in th…" at bounding box center [347, 166] width 267 height 156
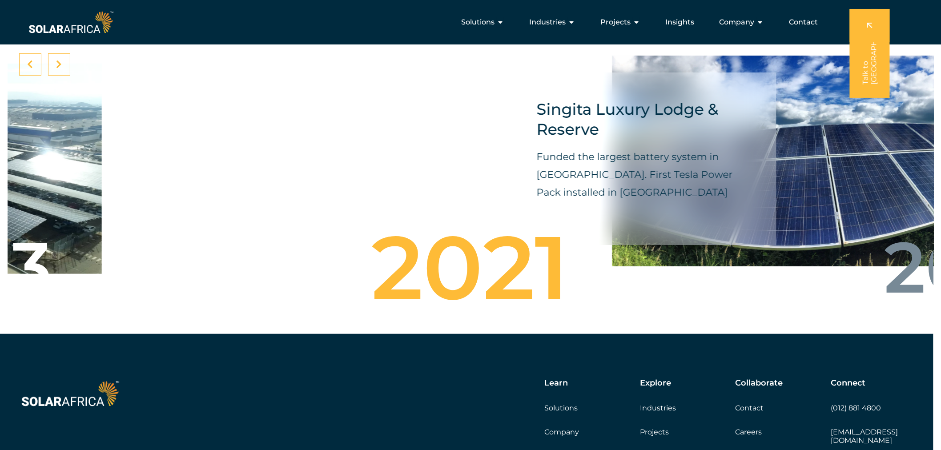
drag, startPoint x: 297, startPoint y: 148, endPoint x: 948, endPoint y: 152, distance: 650.9
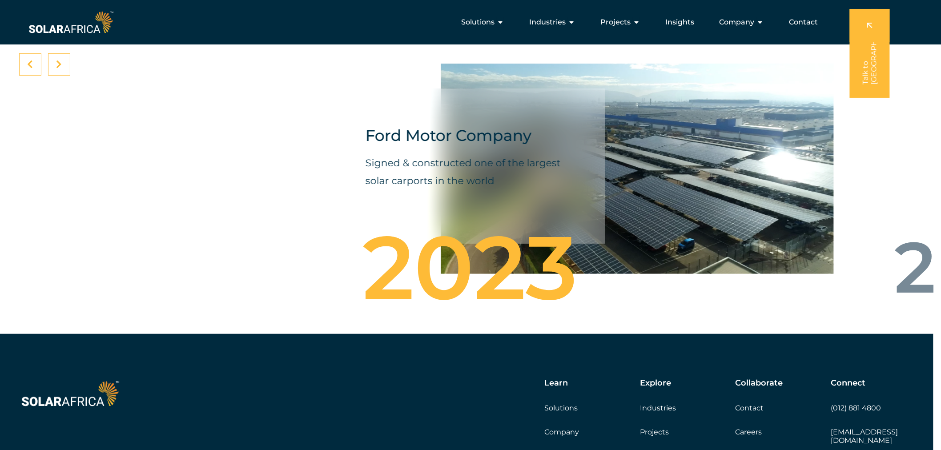
drag, startPoint x: 582, startPoint y: 150, endPoint x: 838, endPoint y: 132, distance: 256.7
click at [606, 140] on div "Ford Motor Company Signed & constructed one of the largest solar carports in th…" at bounding box center [472, 166] width 267 height 156
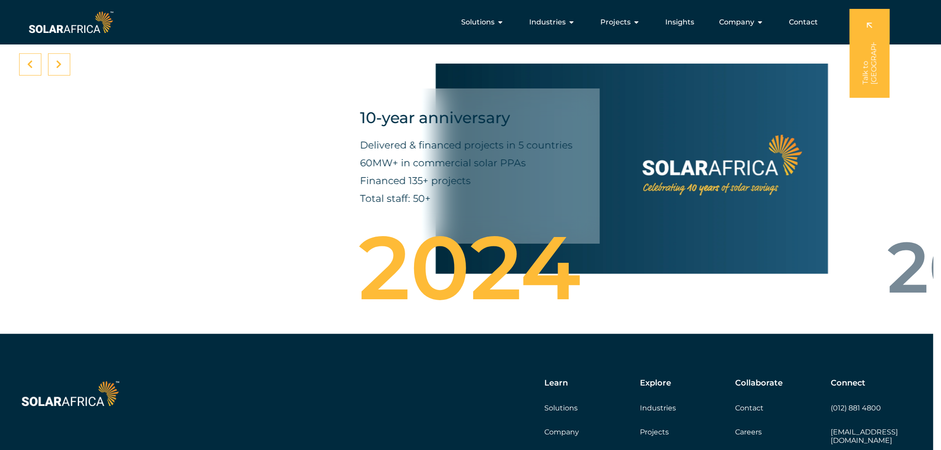
drag, startPoint x: 569, startPoint y: 132, endPoint x: 945, endPoint y: 155, distance: 376.3
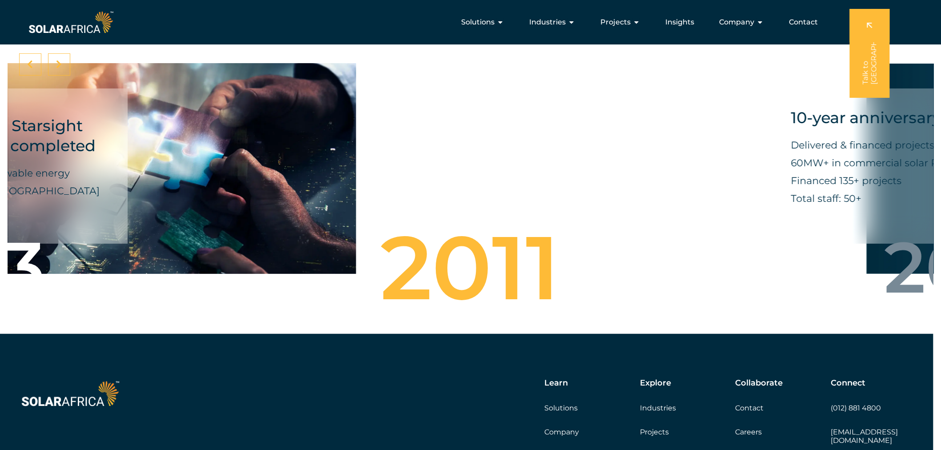
drag, startPoint x: 877, startPoint y: 163, endPoint x: 343, endPoint y: 127, distance: 535.6
click at [352, 127] on div "SolarAfrica and Starsight Energy merger completed Creating a leading renewable …" at bounding box center [147, 169] width 890 height 236
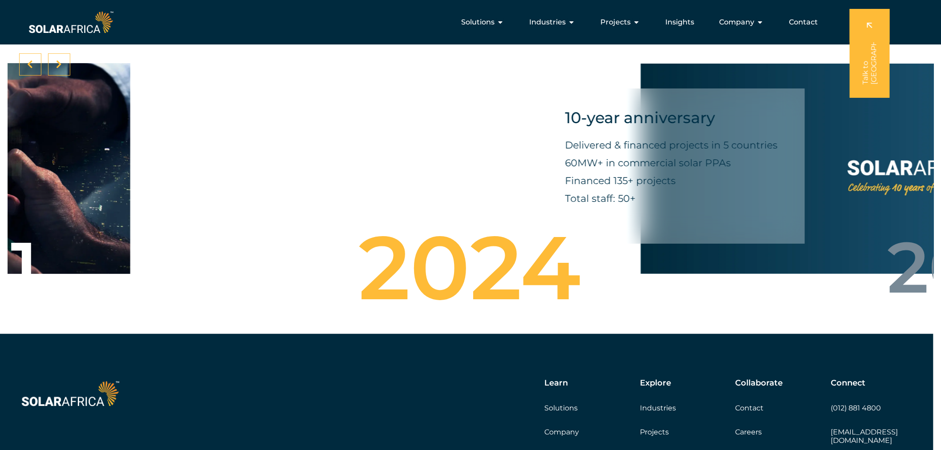
drag, startPoint x: 533, startPoint y: 150, endPoint x: 848, endPoint y: 127, distance: 315.2
click at [776, 133] on div "10-year anniversary Delivered & financed projects in 5 countries 60MW+ in comme…" at bounding box center [671, 166] width 267 height 156
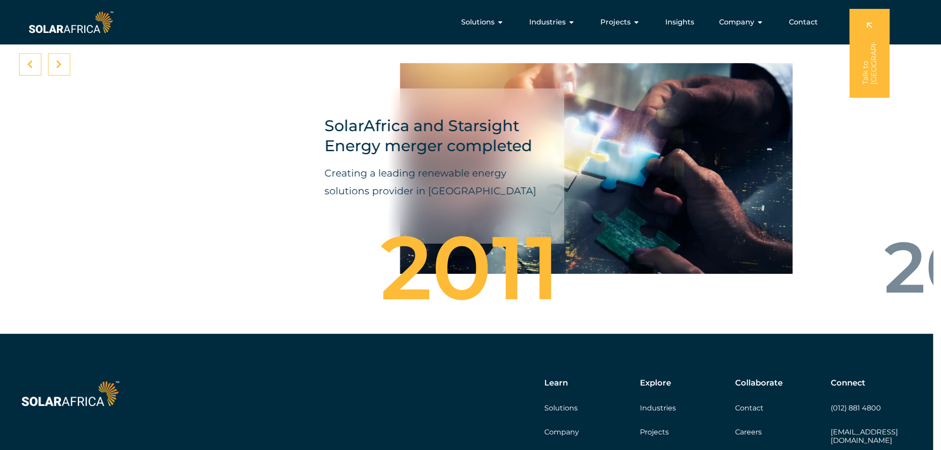
drag, startPoint x: 834, startPoint y: 156, endPoint x: 730, endPoint y: 160, distance: 105.0
click at [736, 160] on div "SolarAfrica and Starsight Energy merger completed Creating a leading renewable …" at bounding box center [583, 169] width 890 height 236
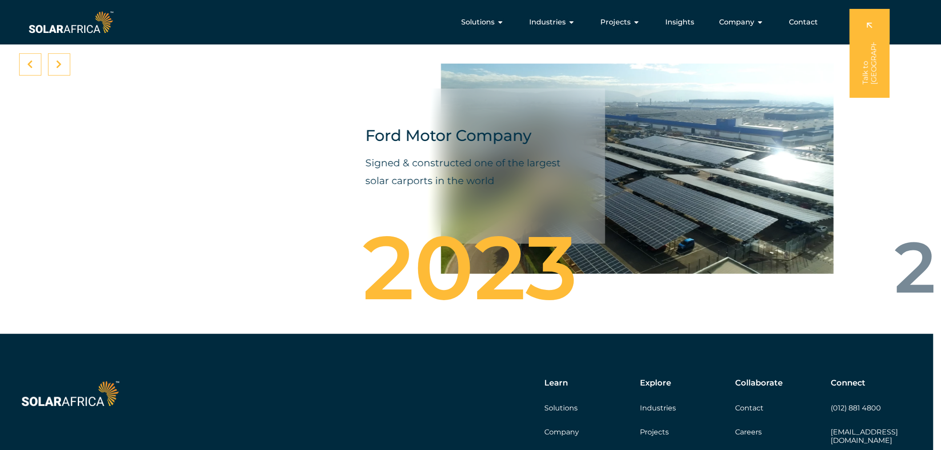
drag, startPoint x: 683, startPoint y: 153, endPoint x: 234, endPoint y: 79, distance: 454.7
click at [543, 134] on div "Ford Motor Company Signed & constructed one of the largest solar carports in th…" at bounding box center [637, 169] width 393 height 236
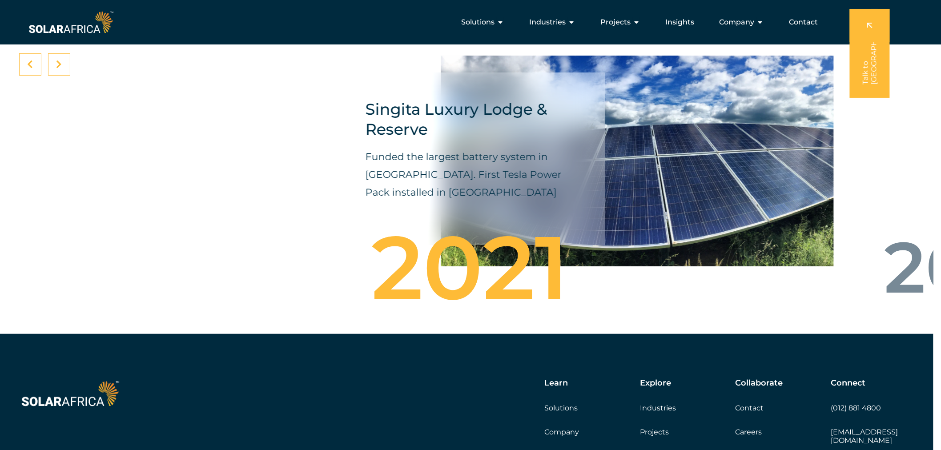
drag, startPoint x: 534, startPoint y: 122, endPoint x: 144, endPoint y: 63, distance: 393.9
click at [397, 107] on div "Singita Luxury Lodge & Reserve Funded the largest battery system in Africa. Fir…" at bounding box center [472, 158] width 267 height 173
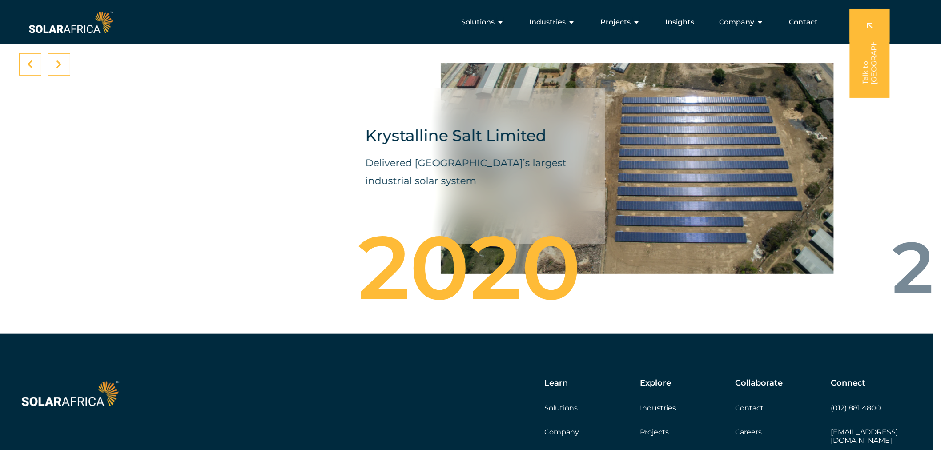
drag, startPoint x: 488, startPoint y: 130, endPoint x: 21, endPoint y: 36, distance: 476.8
click at [441, 96] on div "Krystalline Salt Limited Delivered East Africa’s largest industrial solar system" at bounding box center [637, 169] width 393 height 236
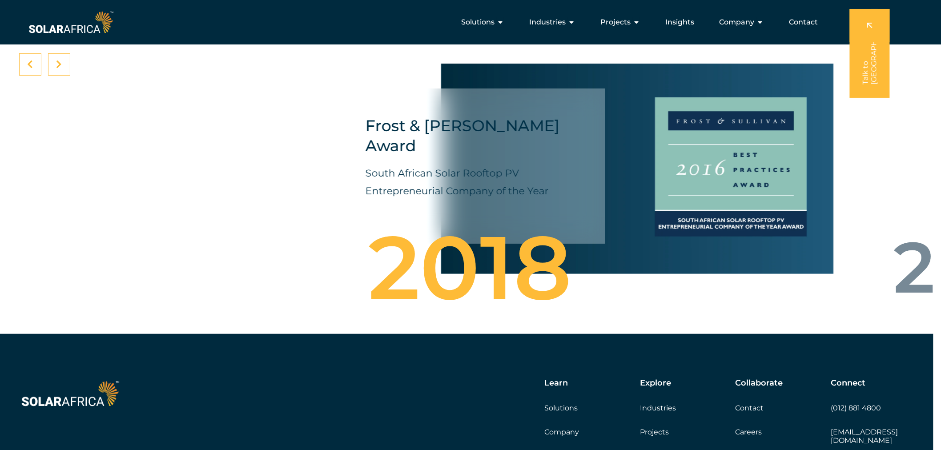
drag, startPoint x: 468, startPoint y: 125, endPoint x: 171, endPoint y: 73, distance: 301.1
click at [413, 114] on div "Frost & Sullivan Award South African Solar Rooftop PV Entrepreneurial Company o…" at bounding box center [472, 166] width 267 height 156
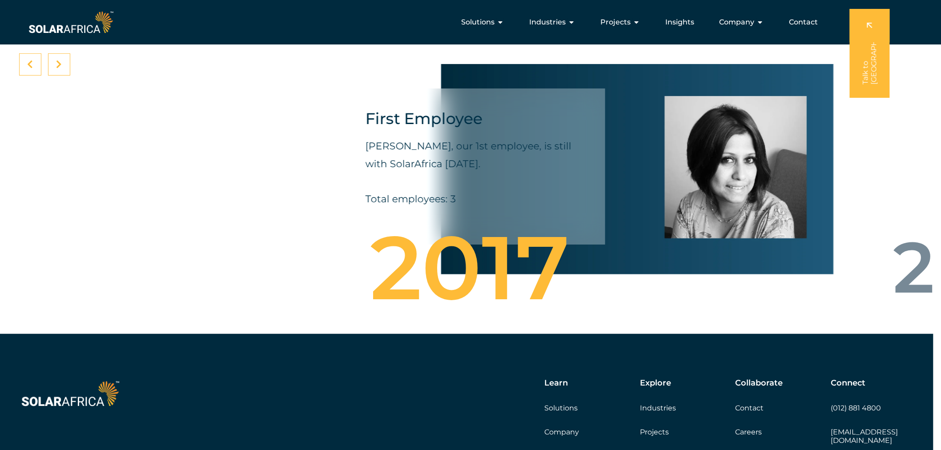
drag, startPoint x: 456, startPoint y: 113, endPoint x: 345, endPoint y: 100, distance: 111.9
click at [432, 112] on div "First Employee Preeti Ragoobar, our 1st employee, is still with SolarAfrica tod…" at bounding box center [472, 166] width 267 height 156
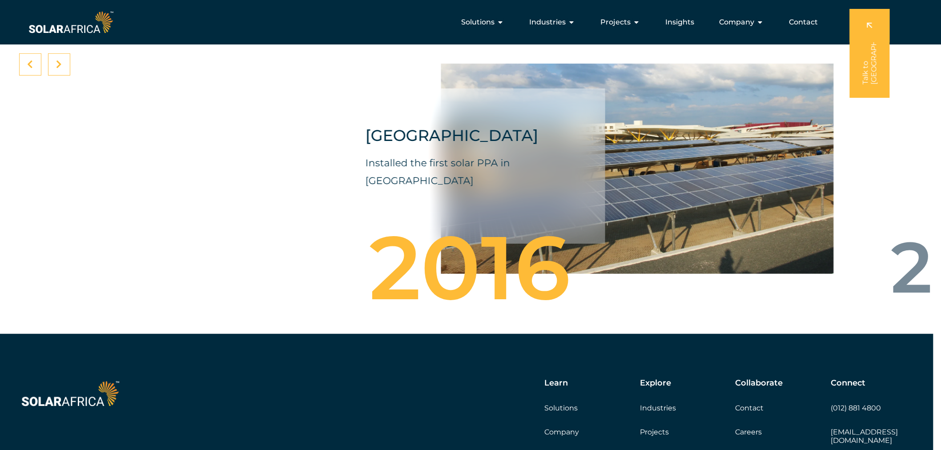
click at [531, 102] on div "Garden City Mall Installed the first solar PPA in Kenya" at bounding box center [624, 169] width 890 height 236
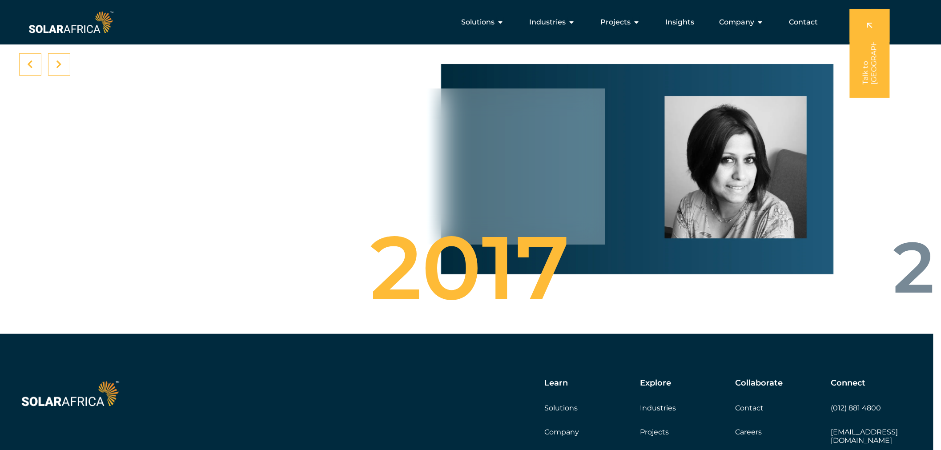
drag, startPoint x: 807, startPoint y: 143, endPoint x: 590, endPoint y: 108, distance: 220.3
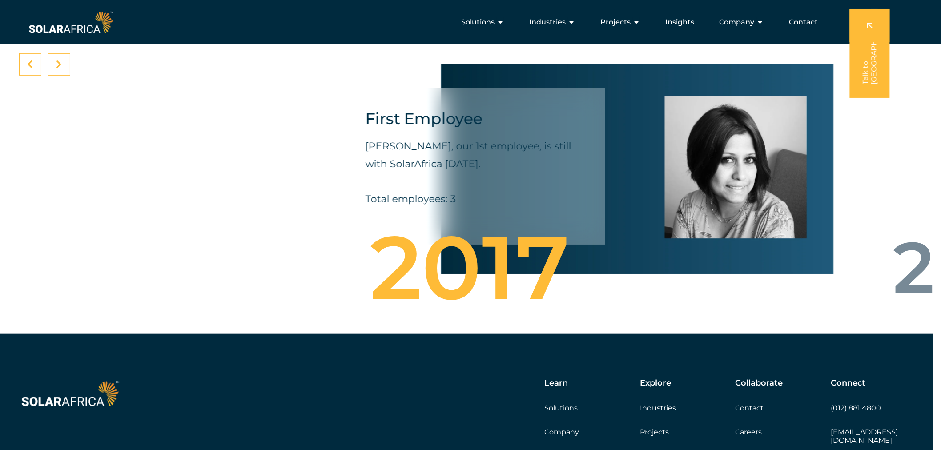
click at [598, 109] on div "First Employee Preeti Ragoobar, our 1st employee, is still with SolarAfrica tod…" at bounding box center [637, 169] width 393 height 237
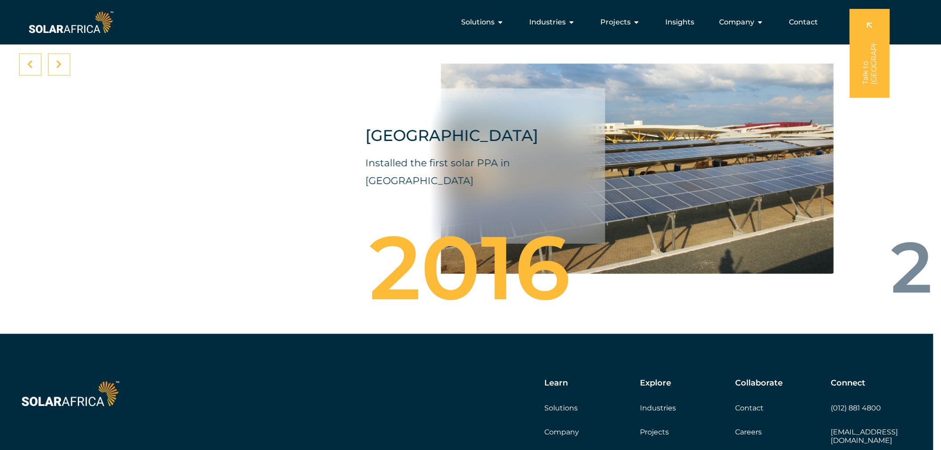
drag, startPoint x: 509, startPoint y: 87, endPoint x: 641, endPoint y: 88, distance: 132.0
click at [630, 76] on div at bounding box center [489, 64] width 941 height 22
drag, startPoint x: 747, startPoint y: 126, endPoint x: 499, endPoint y: 82, distance: 252.0
click at [545, 91] on div "Krystalline Salt Limited Delivered East Africa’s largest industrial solar syste…" at bounding box center [462, 183] width 941 height 301
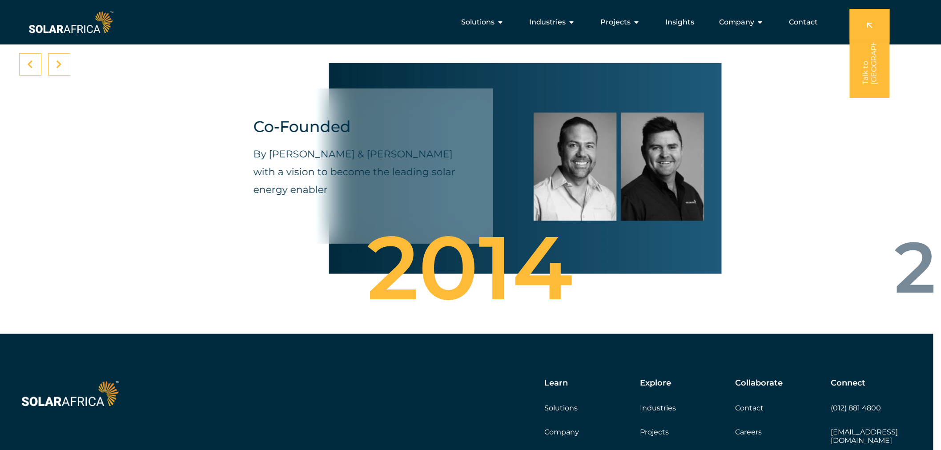
drag, startPoint x: 732, startPoint y: 124, endPoint x: 620, endPoint y: 122, distance: 112.1
click at [620, 122] on div "Co-Founded By James Irons & David McDonald with a vision to become the leading …" at bounding box center [525, 169] width 393 height 236
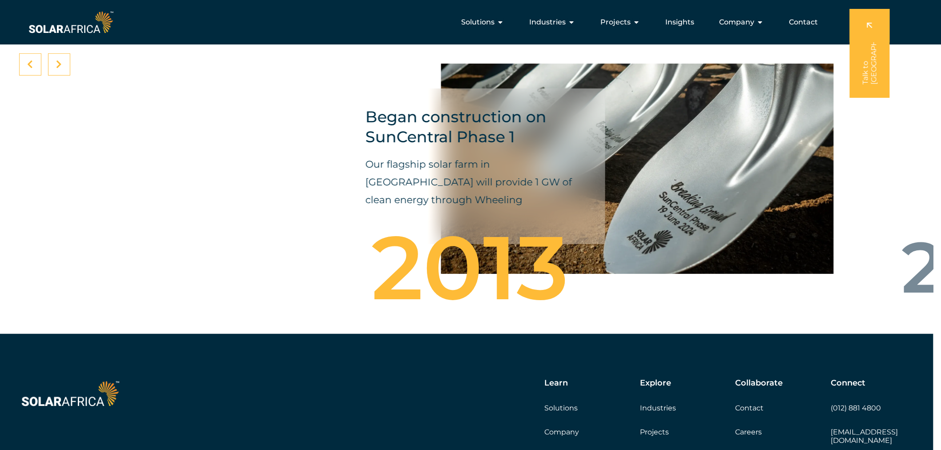
drag, startPoint x: 579, startPoint y: 122, endPoint x: 752, endPoint y: 124, distance: 172.5
click at [606, 124] on div "Began construction on SunCentral Phase 1 Our flagship solar farm in De Aar will…" at bounding box center [472, 166] width 267 height 156
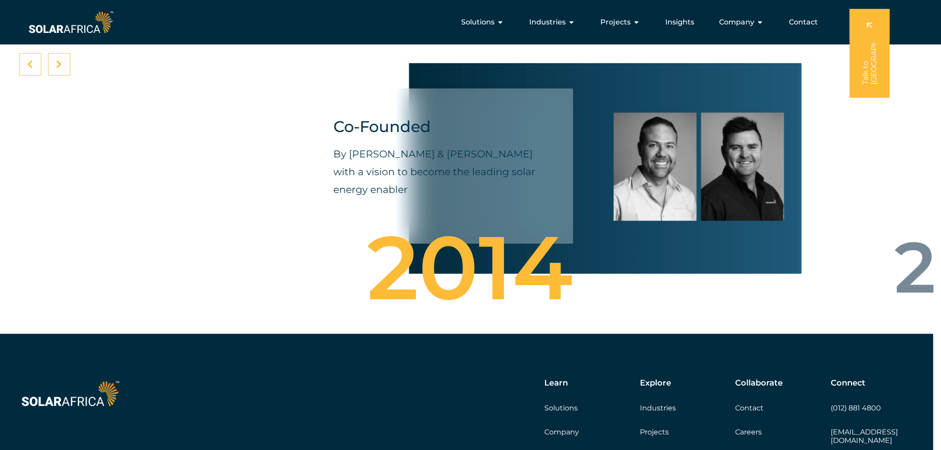
drag, startPoint x: 775, startPoint y: 123, endPoint x: 546, endPoint y: 108, distance: 229.9
click at [546, 108] on div "Co-Founded By James Irons & David McDonald with a vision to become the leading …" at bounding box center [605, 169] width 393 height 236
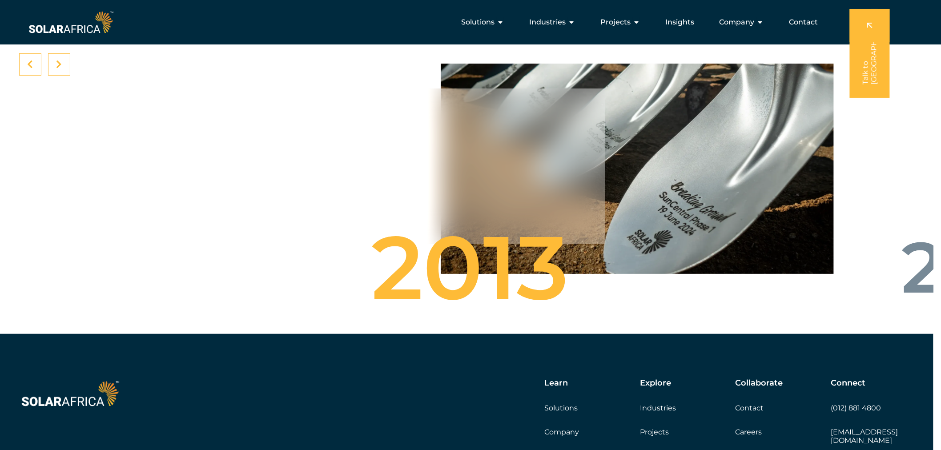
drag, startPoint x: 639, startPoint y: 130, endPoint x: 417, endPoint y: 98, distance: 225.0
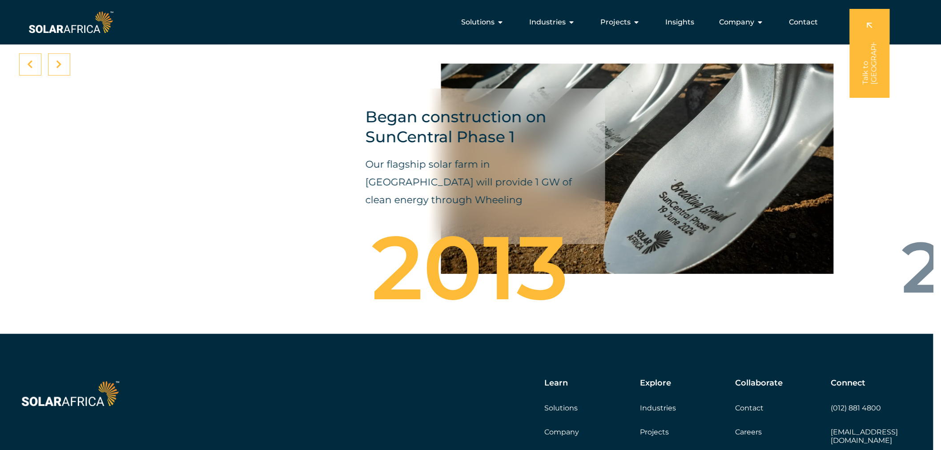
click at [421, 98] on div "Began construction on SunCentral Phase 1 Our flagship solar farm in De Aar will…" at bounding box center [624, 169] width 890 height 236
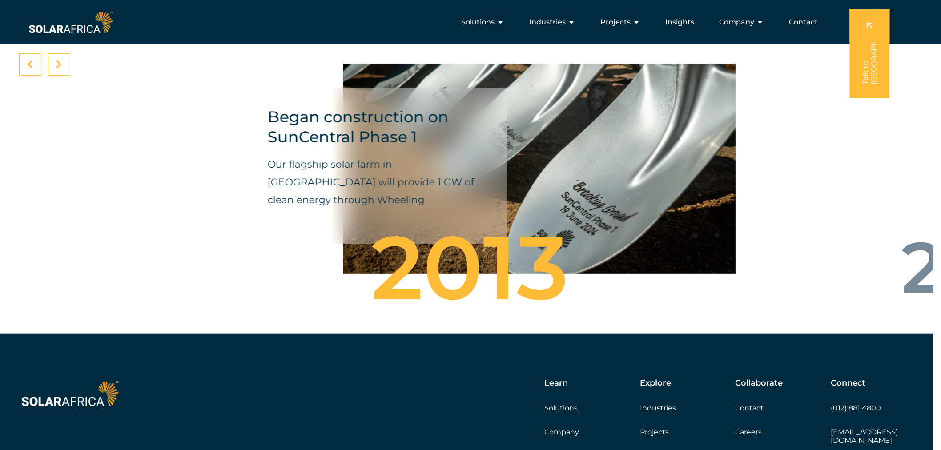
drag, startPoint x: 539, startPoint y: 118, endPoint x: 421, endPoint y: 120, distance: 117.8
click at [430, 120] on div "Began construction on SunCentral Phase 1 Our flagship solar farm in De Aar will…" at bounding box center [374, 166] width 267 height 156
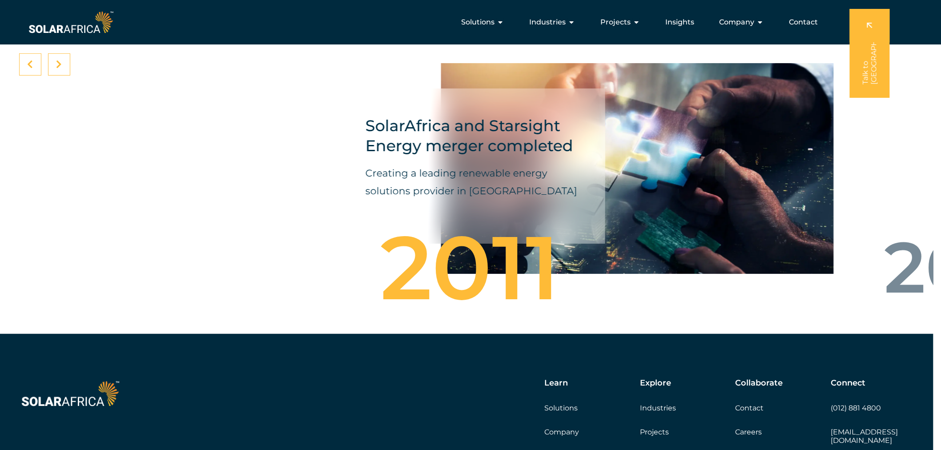
drag, startPoint x: 485, startPoint y: 129, endPoint x: 664, endPoint y: 113, distance: 179.4
click at [606, 116] on div "SolarAfrica and Starsight Energy merger completed Creating a leading renewable …" at bounding box center [472, 166] width 267 height 156
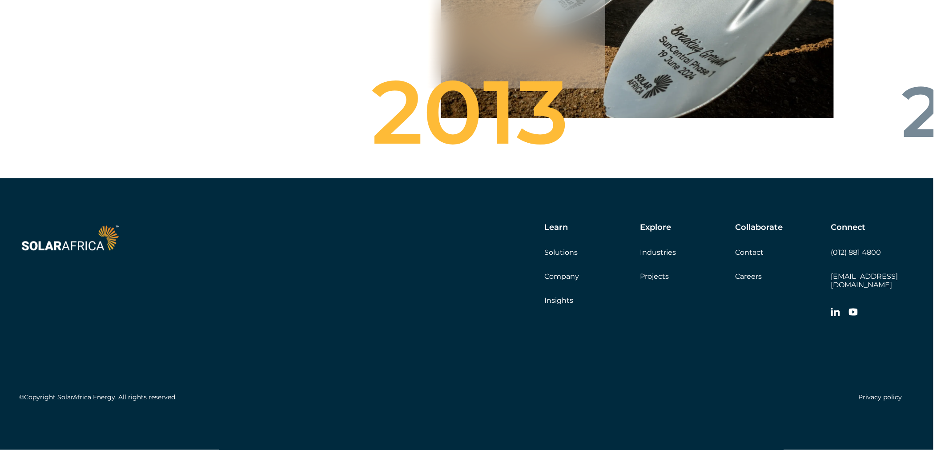
scroll to position [2820, 8]
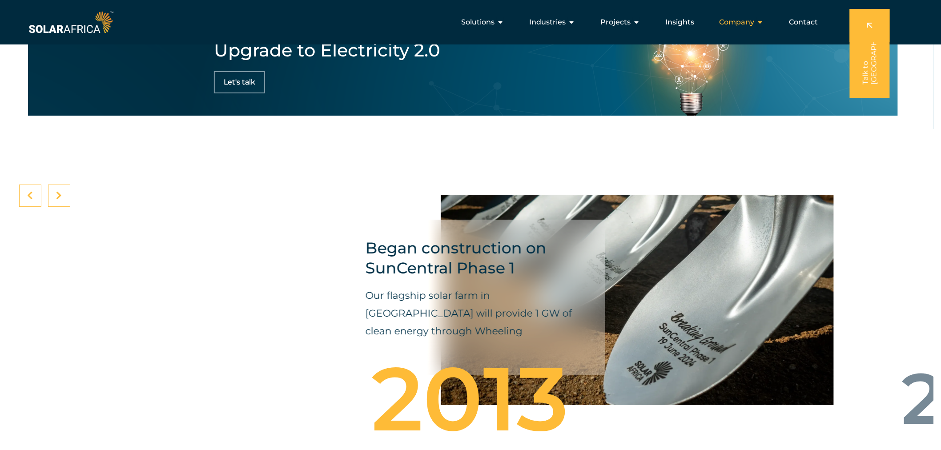
click at [759, 20] on icon "Menu" at bounding box center [760, 22] width 7 height 7
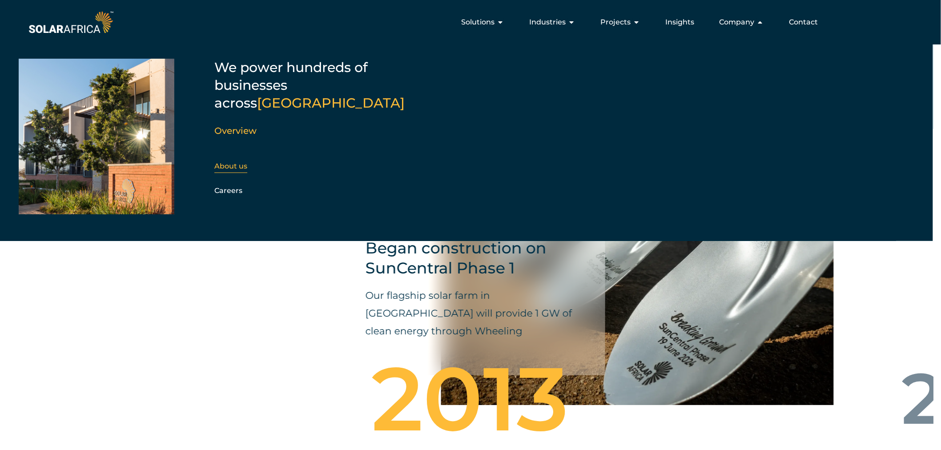
click at [241, 162] on link "About us" at bounding box center [230, 166] width 33 height 8
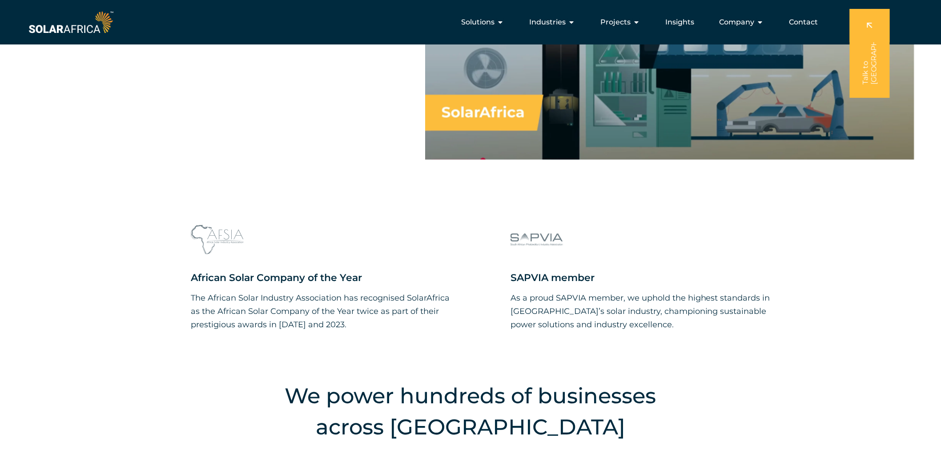
scroll to position [821, 0]
click at [734, 20] on span "Company" at bounding box center [736, 22] width 35 height 11
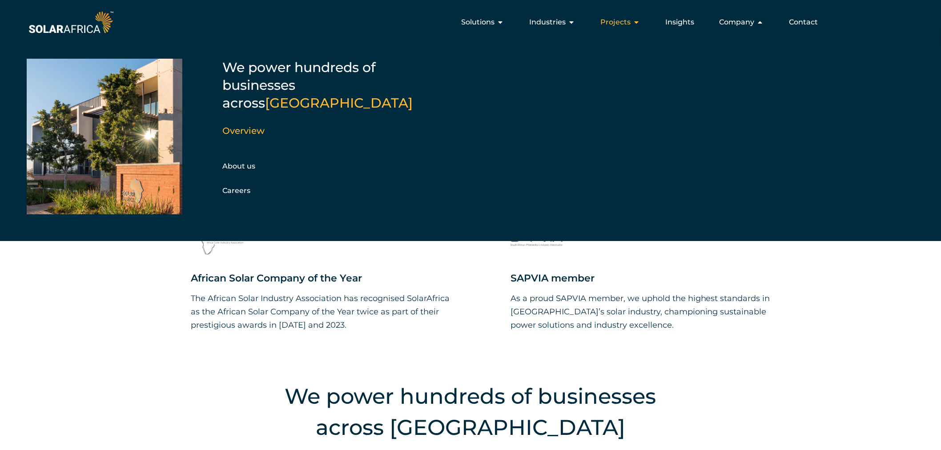
click at [632, 18] on div "Projects Close Projects Open Projects" at bounding box center [620, 22] width 54 height 18
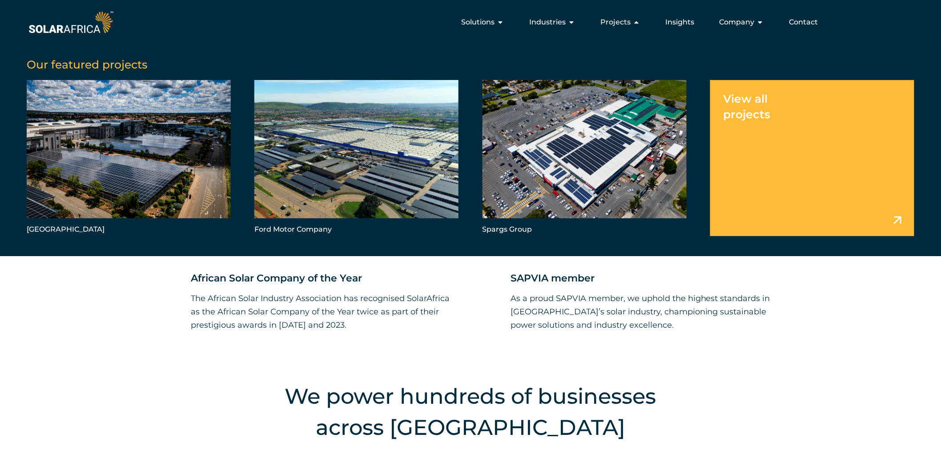
click at [742, 137] on link "Menu" at bounding box center [812, 158] width 204 height 156
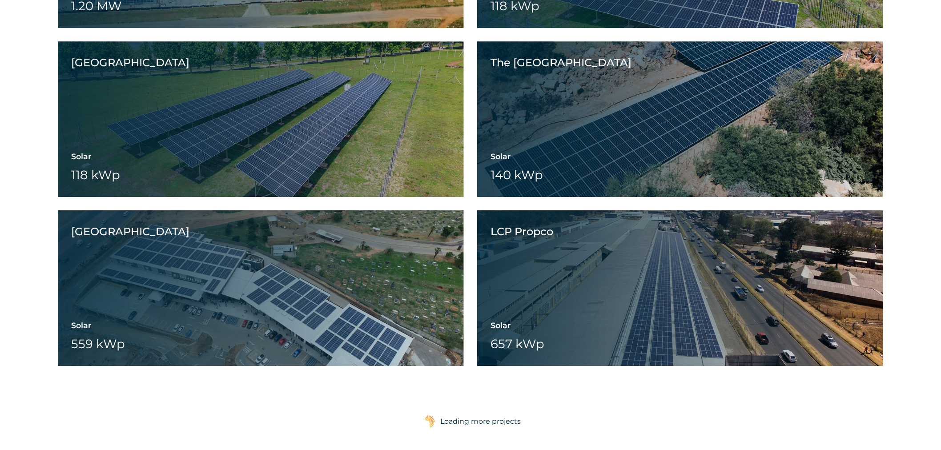
scroll to position [4051, 0]
